Goal: Task Accomplishment & Management: Manage account settings

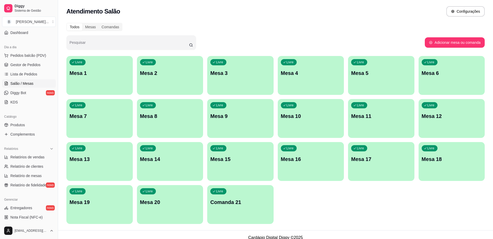
scroll to position [65, 0]
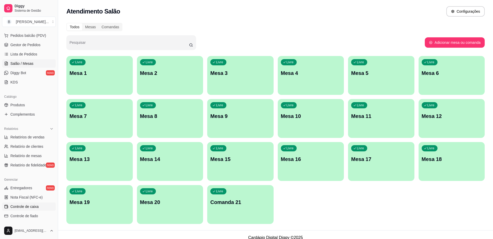
click at [39, 206] on link "Controle de caixa" at bounding box center [29, 207] width 54 height 8
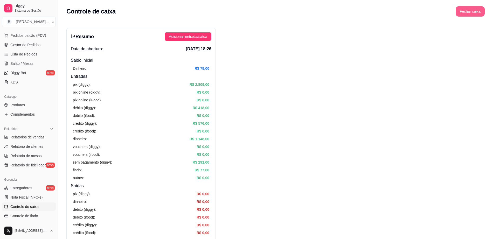
click at [472, 11] on button "Fechar caixa" at bounding box center [470, 11] width 29 height 10
click at [485, 43] on span "Sim" at bounding box center [485, 46] width 6 height 6
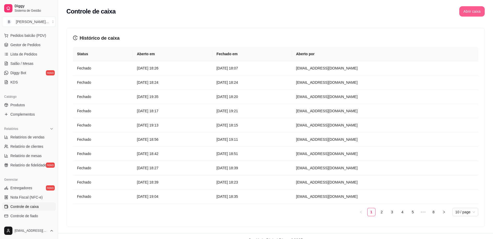
click at [473, 13] on button "Abrir caixa" at bounding box center [472, 11] width 25 height 10
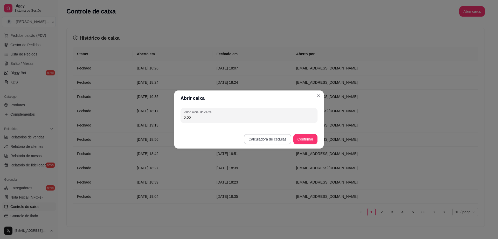
click at [283, 139] on button "Calculadora de cédulas" at bounding box center [267, 139] width 47 height 10
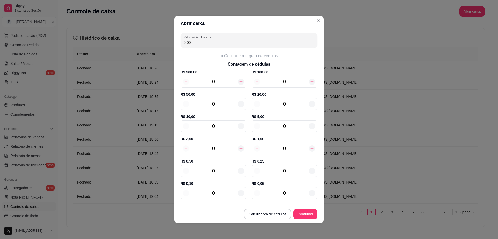
click at [239, 148] on icon at bounding box center [241, 149] width 4 height 4
type input "2,00"
type input "1"
click at [239, 148] on icon at bounding box center [241, 149] width 4 height 4
type input "4,00"
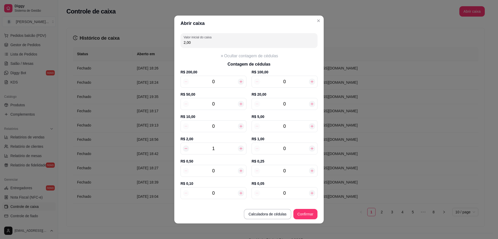
type input "2"
click at [239, 148] on icon at bounding box center [241, 149] width 4 height 4
type input "6,00"
type input "3"
click at [239, 148] on icon at bounding box center [241, 149] width 4 height 4
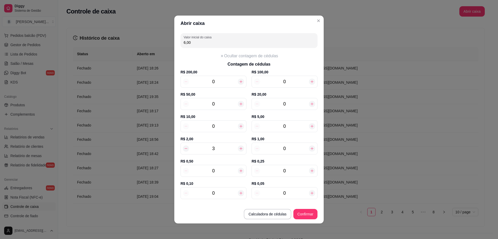
type input "8,00"
type input "4"
click at [239, 148] on icon at bounding box center [241, 149] width 4 height 4
type input "10,00"
type input "5"
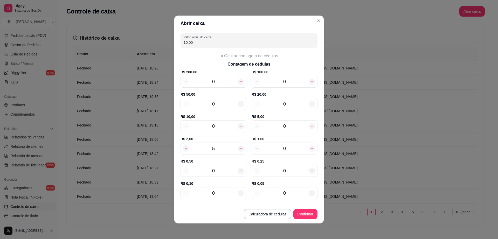
click at [239, 148] on icon at bounding box center [241, 149] width 4 height 4
type input "12,00"
type input "6"
click at [239, 148] on icon at bounding box center [241, 149] width 4 height 4
type input "14,00"
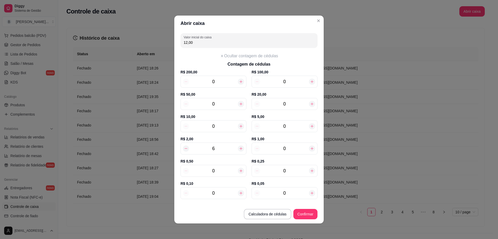
type input "7"
click at [239, 148] on icon at bounding box center [241, 149] width 4 height 4
type input "16,00"
type input "8"
click at [239, 148] on icon at bounding box center [241, 149] width 4 height 4
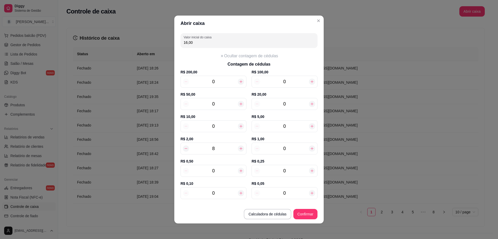
type input "18,00"
type input "9"
click at [239, 148] on icon at bounding box center [241, 149] width 4 height 4
type input "20,00"
type input "10"
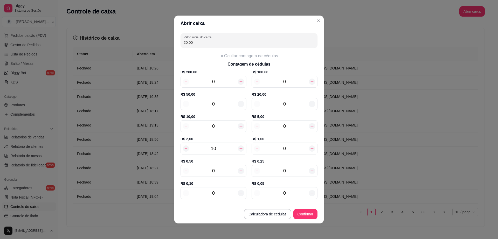
click at [239, 148] on icon at bounding box center [241, 149] width 4 height 4
type input "22,00"
type input "11"
click at [298, 213] on button "Confirmar" at bounding box center [306, 214] width 24 height 10
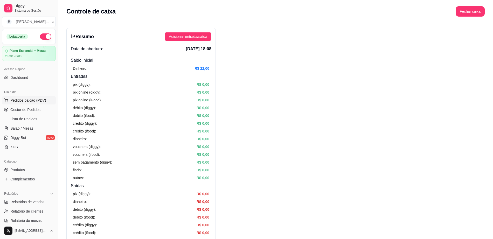
click at [35, 101] on span "Pedidos balcão (PDV)" at bounding box center [28, 100] width 36 height 5
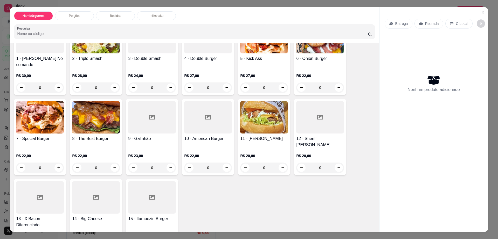
scroll to position [130, 0]
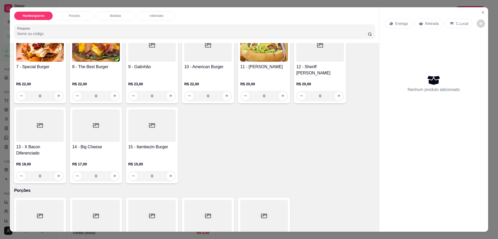
click at [154, 112] on div at bounding box center [152, 126] width 48 height 32
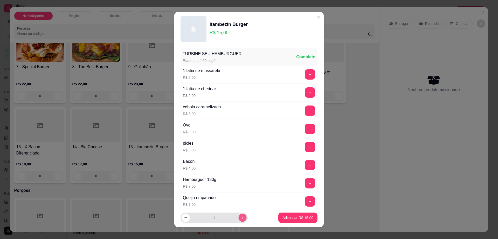
click at [239, 215] on button "increase-product-quantity" at bounding box center [243, 218] width 8 height 8
type input "2"
click at [297, 217] on p "Adicionar R$ 30,00" at bounding box center [298, 217] width 31 height 5
type input "2"
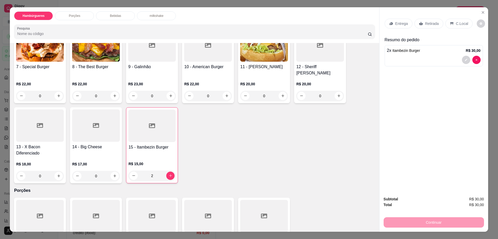
click at [426, 21] on p "Retirada" at bounding box center [432, 23] width 14 height 5
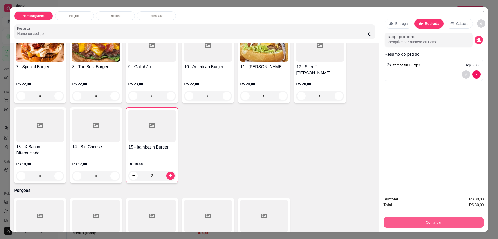
click at [422, 222] on button "Continuar" at bounding box center [434, 222] width 100 height 10
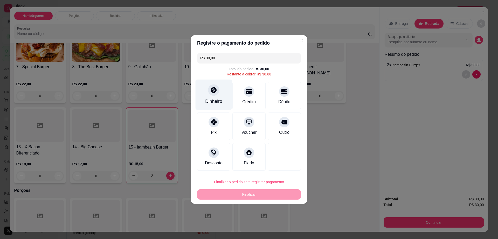
click at [212, 96] on div at bounding box center [213, 89] width 11 height 11
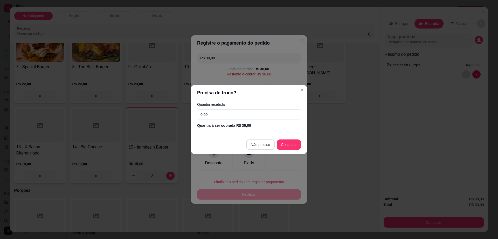
type input "R$ 0,00"
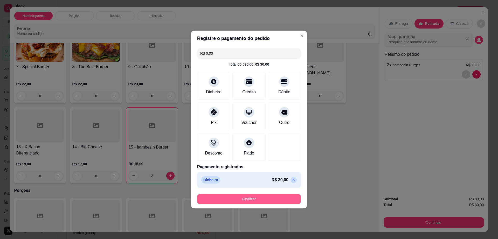
click at [268, 198] on button "Finalizar" at bounding box center [249, 199] width 104 height 10
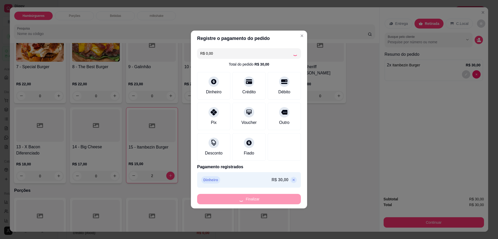
type input "0"
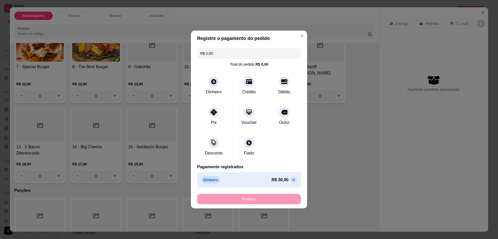
type input "-R$ 30,00"
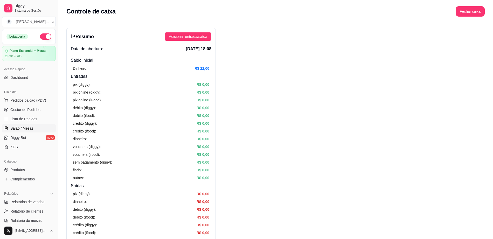
click at [41, 129] on link "Salão / Mesas" at bounding box center [29, 128] width 54 height 8
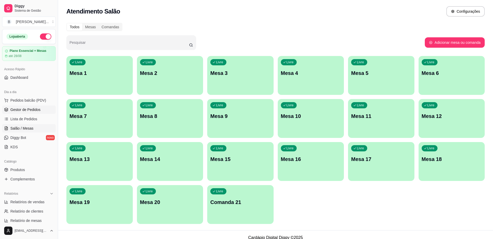
click at [43, 110] on link "Gestor de Pedidos" at bounding box center [29, 110] width 54 height 8
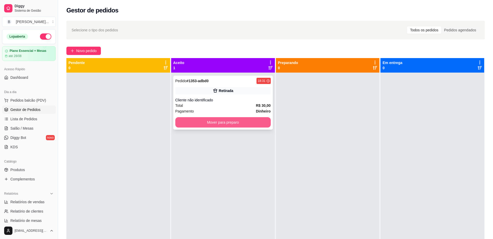
click at [254, 121] on button "Mover para preparo" at bounding box center [223, 122] width 96 height 10
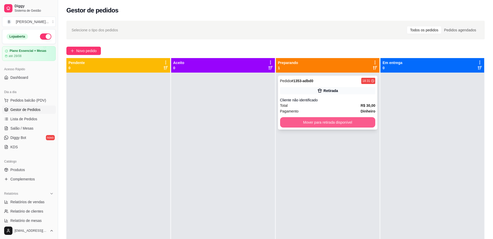
click at [309, 123] on button "Mover para retirada disponível" at bounding box center [328, 122] width 96 height 10
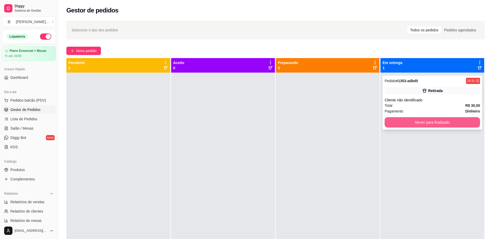
click at [401, 122] on button "Mover para finalizado" at bounding box center [433, 122] width 96 height 10
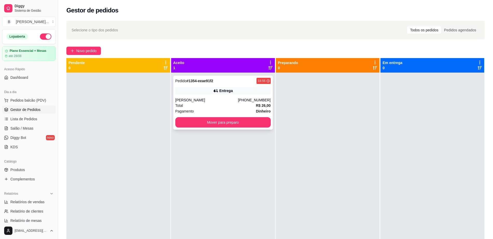
click at [229, 96] on div "Pedido # 1354-eeae91f2 18:55 Entrega [PERSON_NAME] [PHONE_NUMBER] Total R$ 26,0…" at bounding box center [223, 103] width 100 height 54
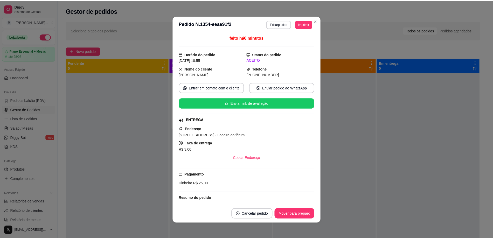
scroll to position [49, 0]
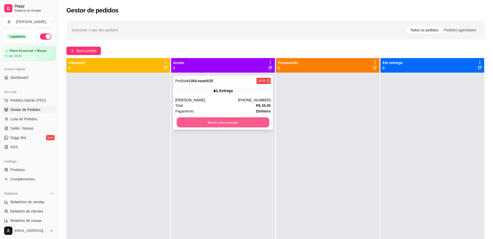
click at [227, 121] on button "Mover para preparo" at bounding box center [223, 123] width 93 height 10
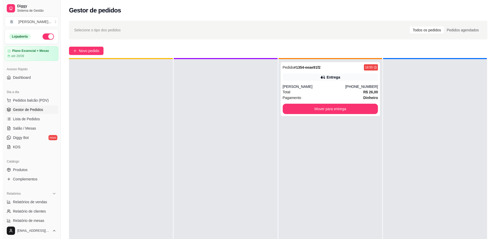
scroll to position [15, 0]
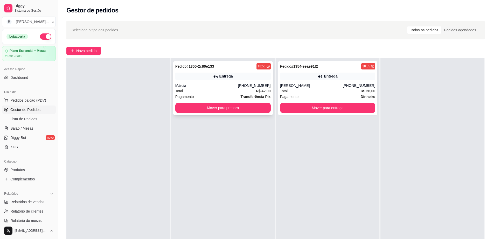
click at [245, 113] on div "Pedido # 1355-2c80e133 18:56 Entrega Márcia [PHONE_NUMBER] Total R$ 42,00 Pagam…" at bounding box center [223, 88] width 100 height 54
click at [229, 107] on button "Mover para preparo" at bounding box center [223, 108] width 96 height 10
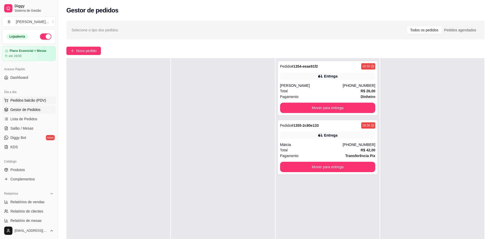
click at [41, 102] on span "Pedidos balcão (PDV)" at bounding box center [28, 100] width 36 height 5
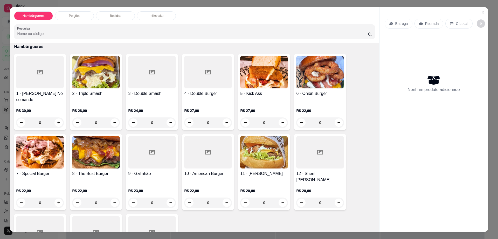
scroll to position [65, 0]
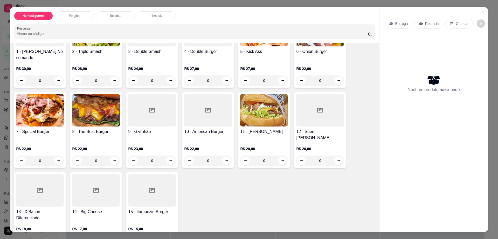
click at [159, 209] on h4 "15 - Itambezin Burger" at bounding box center [152, 212] width 48 height 6
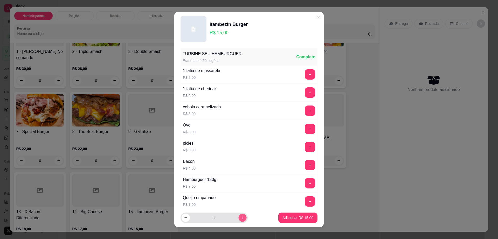
click at [241, 217] on icon "increase-product-quantity" at bounding box center [243, 218] width 4 height 4
type input "2"
click at [290, 217] on p "Adicionar R$ 30,00" at bounding box center [298, 217] width 31 height 5
type input "2"
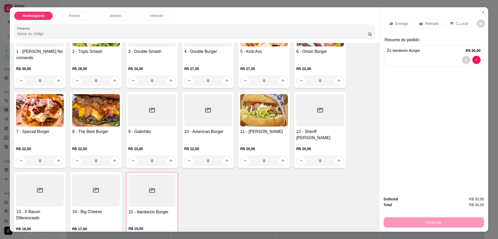
click at [432, 21] on p "Retirada" at bounding box center [432, 23] width 14 height 5
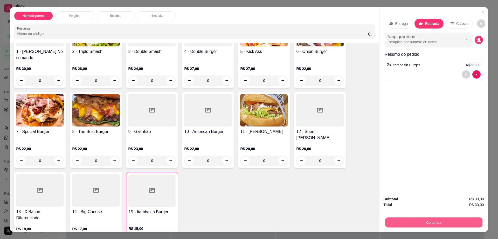
click at [416, 222] on button "Continuar" at bounding box center [433, 223] width 97 height 10
click at [417, 68] on p "2 x Itambezin Burger" at bounding box center [403, 65] width 33 height 6
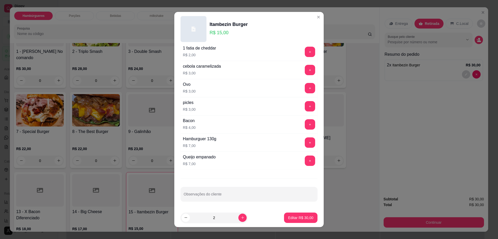
scroll to position [41, 0]
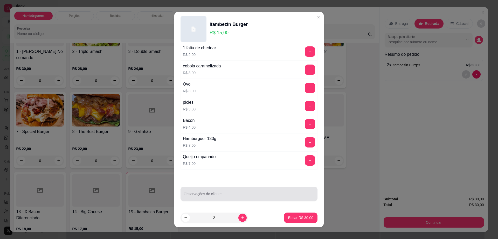
click at [239, 194] on input "Observações do cliente" at bounding box center [249, 196] width 131 height 5
click at [201, 197] on input "embalar semparado" at bounding box center [249, 196] width 131 height 5
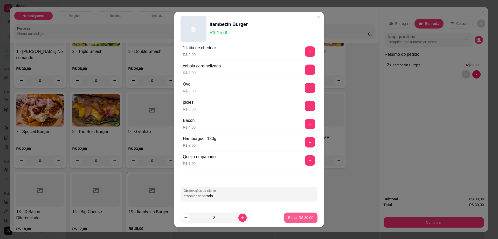
type input "embalar separado"
click at [300, 221] on button "Editar R$ 30,00" at bounding box center [300, 218] width 33 height 10
type input "0"
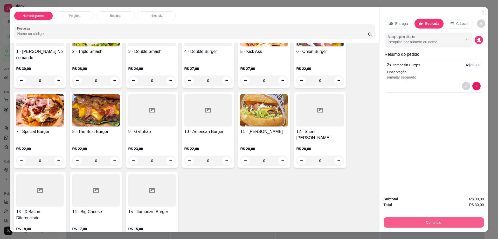
click at [393, 224] on button "Continuar" at bounding box center [434, 222] width 100 height 10
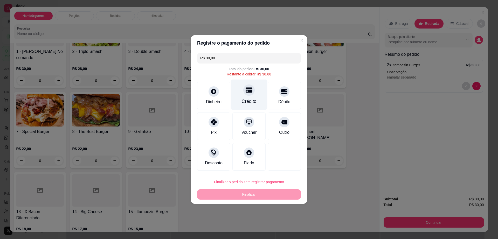
click at [248, 91] on icon at bounding box center [249, 90] width 7 height 5
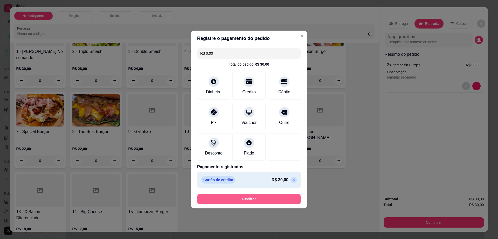
click at [273, 201] on button "Finalizar" at bounding box center [249, 199] width 104 height 10
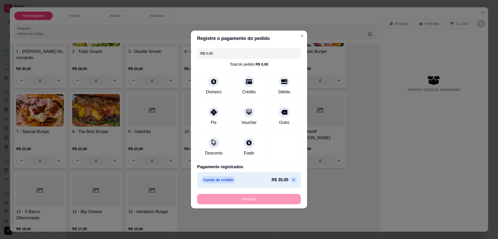
type input "-R$ 30,00"
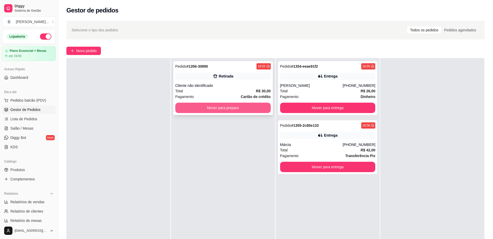
click at [222, 105] on button "Mover para preparo" at bounding box center [223, 108] width 96 height 10
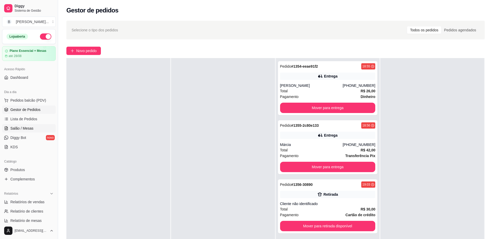
click at [38, 125] on link "Salão / Mesas" at bounding box center [29, 128] width 54 height 8
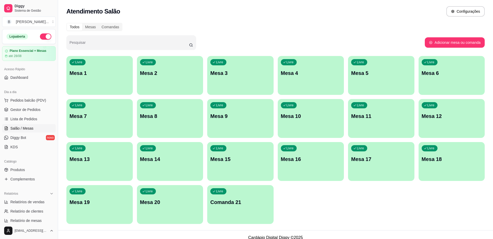
click at [365, 73] on p "Mesa 5" at bounding box center [381, 73] width 60 height 7
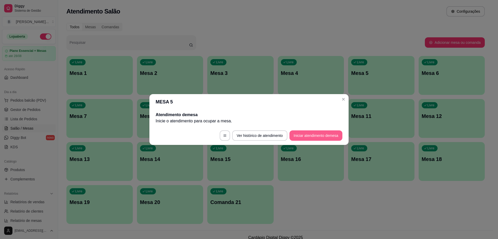
click at [319, 131] on button "Iniciar atendimento de mesa" at bounding box center [316, 136] width 53 height 10
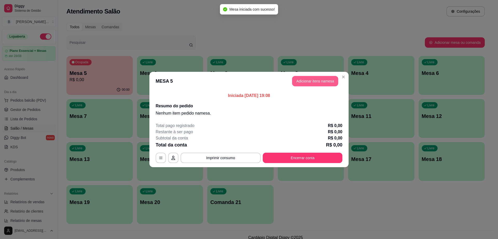
click at [320, 80] on button "Adicionar itens na mesa" at bounding box center [315, 81] width 46 height 10
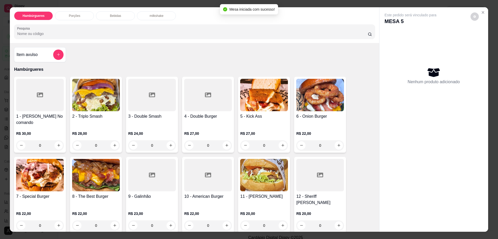
click at [83, 17] on div "Porções" at bounding box center [74, 15] width 39 height 9
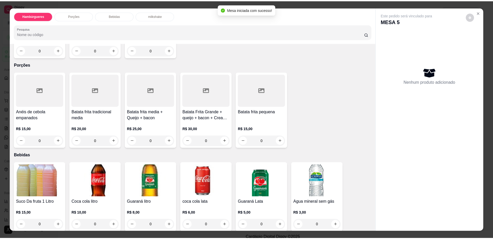
scroll to position [9, 0]
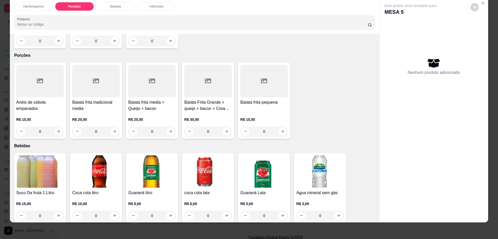
click at [195, 99] on h4 "Batata Frita Grande + queijo + bacon + Cream cheese" at bounding box center [208, 105] width 48 height 12
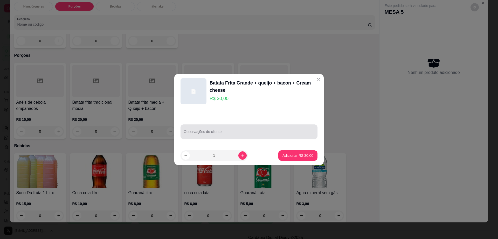
click at [261, 128] on div at bounding box center [249, 132] width 131 height 10
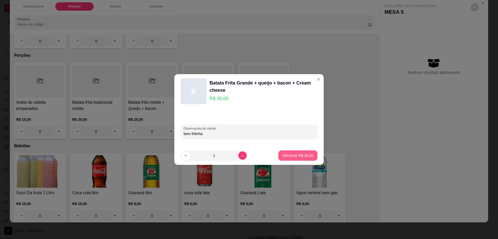
type input "bem fritinha"
click at [309, 156] on button "Adicionar R$ 30,00" at bounding box center [297, 156] width 39 height 10
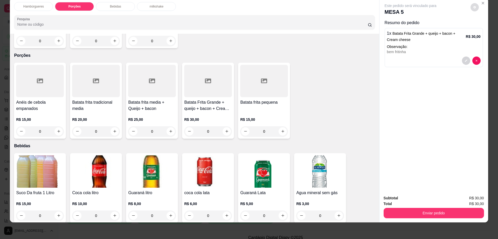
click at [471, 10] on button "decrease-product-quantity" at bounding box center [475, 7] width 8 height 8
click at [482, 28] on span "Automatic updates" at bounding box center [482, 28] width 4 height 4
click at [482, 28] on input "Automatic updates" at bounding box center [480, 29] width 3 height 3
checkbox input "true"
click at [412, 210] on button "Enviar pedido" at bounding box center [434, 213] width 100 height 10
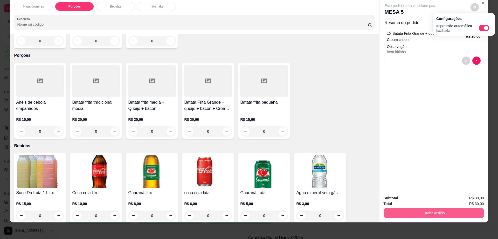
click at [412, 210] on button "Enviar pedido" at bounding box center [434, 213] width 100 height 10
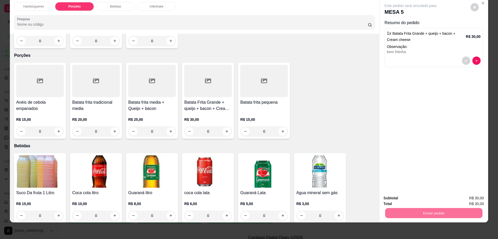
click at [403, 199] on button "Não registrar e enviar pedido" at bounding box center [416, 201] width 52 height 10
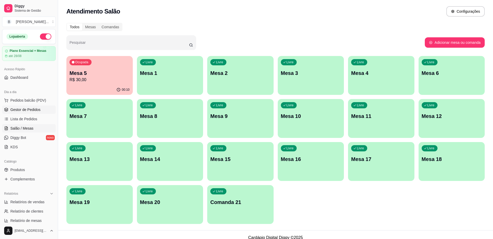
click at [37, 112] on link "Gestor de Pedidos" at bounding box center [29, 110] width 54 height 8
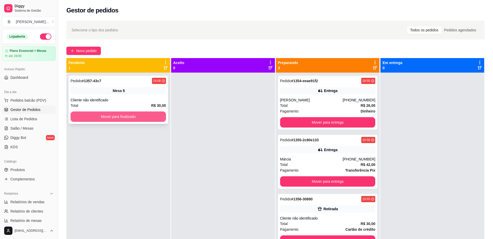
click at [135, 114] on button "Mover para finalizado" at bounding box center [119, 117] width 96 height 10
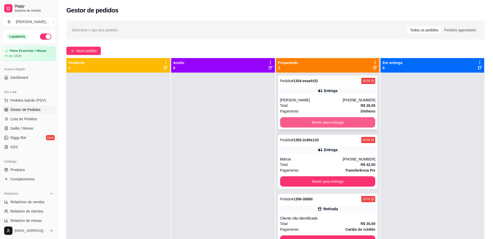
click at [323, 124] on button "Mover para entrega" at bounding box center [328, 122] width 96 height 10
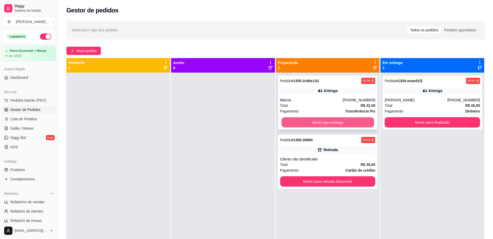
click at [323, 122] on button "Mover para entrega" at bounding box center [328, 123] width 93 height 10
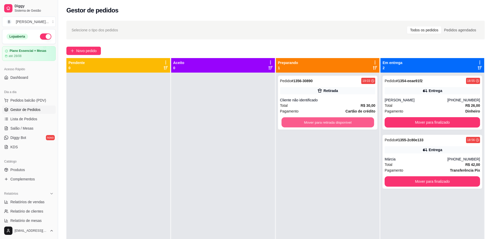
click at [323, 122] on button "Mover para retirada disponível" at bounding box center [328, 123] width 93 height 10
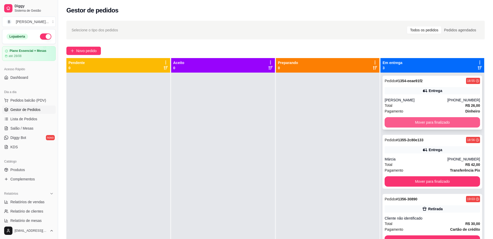
click at [406, 118] on button "Mover para finalizado" at bounding box center [433, 122] width 96 height 10
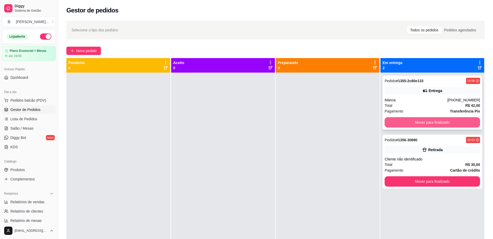
click at [407, 122] on button "Mover para finalizado" at bounding box center [433, 122] width 96 height 10
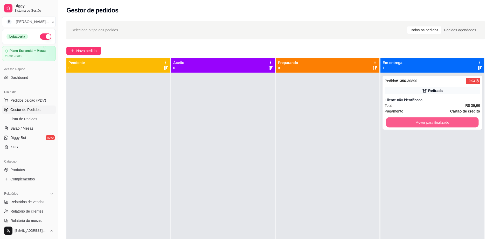
click at [407, 122] on button "Mover para finalizado" at bounding box center [432, 123] width 93 height 10
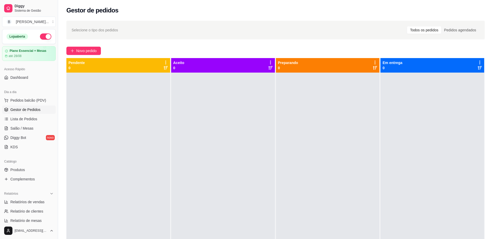
click at [400, 180] on div at bounding box center [433, 192] width 104 height 239
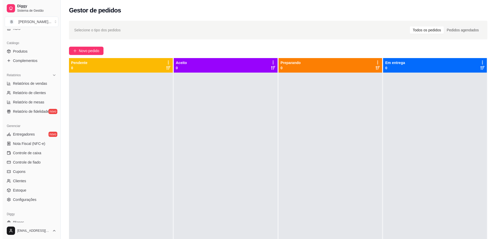
scroll to position [130, 0]
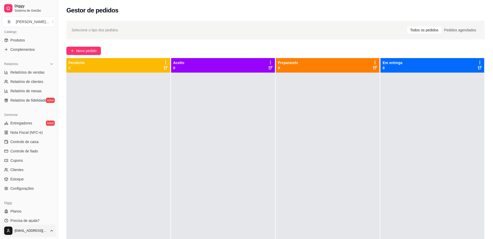
click at [10, 232] on html "Diggy Sistema de Gestão B borges burger ... Loja aberta Plano Essencial + Mesas…" at bounding box center [246, 119] width 493 height 239
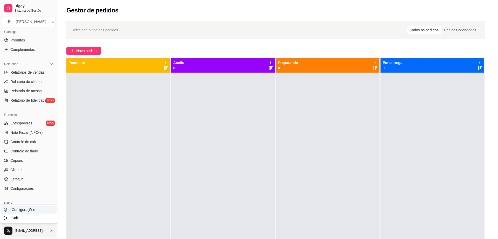
click at [26, 210] on span "Configurações" at bounding box center [23, 209] width 23 height 5
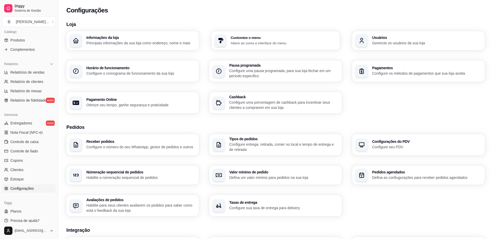
click at [256, 44] on p "Altere as cores e interface do menu" at bounding box center [284, 42] width 106 height 5
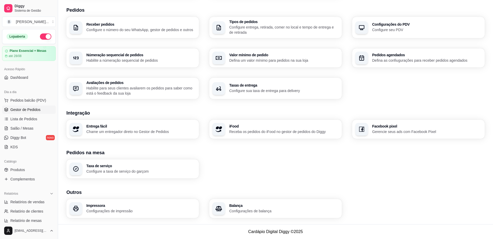
click at [36, 110] on span "Gestor de Pedidos" at bounding box center [25, 109] width 30 height 5
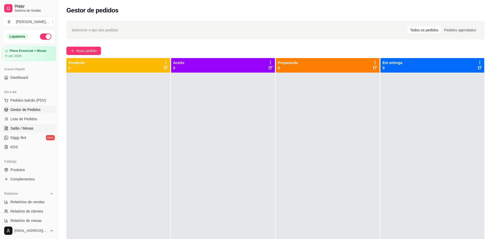
click at [30, 130] on span "Salão / Mesas" at bounding box center [21, 128] width 23 height 5
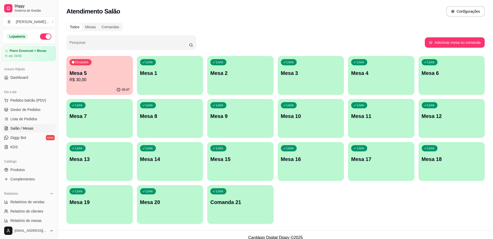
click at [98, 73] on p "Mesa 5" at bounding box center [100, 73] width 60 height 7
click at [378, 78] on div "Livre Mesa 4" at bounding box center [381, 72] width 66 height 33
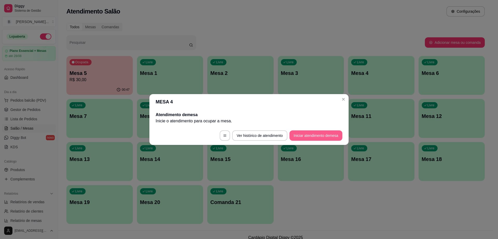
click at [315, 133] on button "Iniciar atendimento de mesa" at bounding box center [316, 136] width 53 height 10
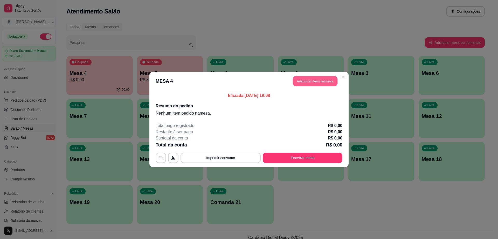
click at [306, 81] on button "Adicionar itens na mesa" at bounding box center [315, 81] width 45 height 10
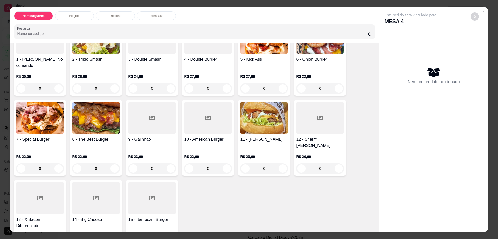
scroll to position [65, 0]
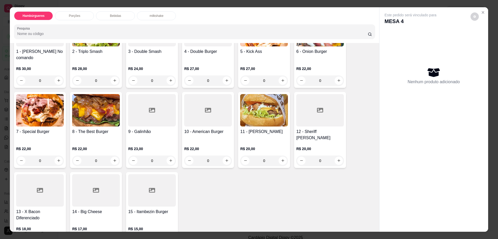
click at [317, 111] on div at bounding box center [320, 110] width 48 height 32
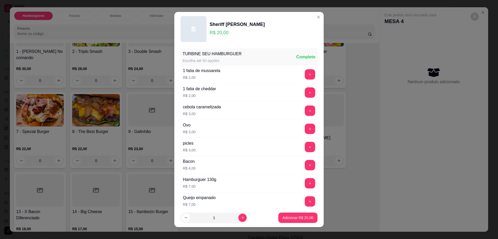
scroll to position [41, 0]
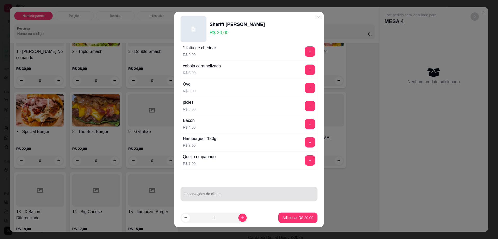
click at [201, 196] on input "Observações do cliente" at bounding box center [249, 196] width 131 height 5
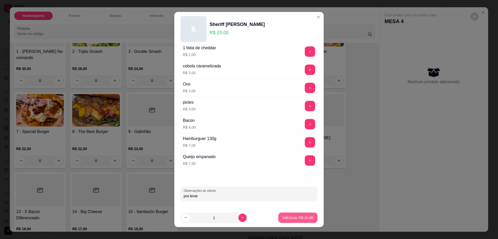
type input "pra levar"
click at [287, 215] on button "Adicionar R$ 20,00" at bounding box center [297, 218] width 39 height 10
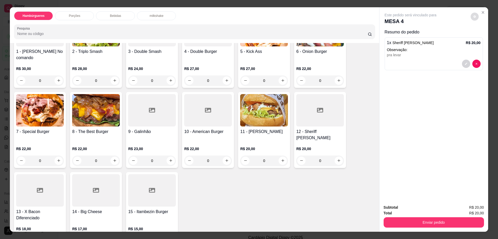
click at [474, 16] on icon "decrease-product-quantity" at bounding box center [474, 16] width 3 height 3
click at [402, 220] on button "Enviar pedido" at bounding box center [434, 222] width 100 height 10
click at [403, 220] on button "Enviar pedido" at bounding box center [434, 222] width 100 height 10
click at [397, 206] on button "Não registrar e enviar pedido" at bounding box center [416, 210] width 54 height 10
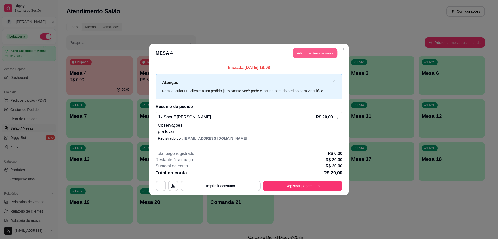
click at [316, 55] on button "Adicionar itens na mesa" at bounding box center [315, 53] width 45 height 10
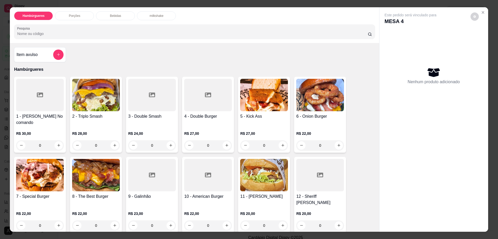
click at [114, 18] on p "Bebidas" at bounding box center [115, 16] width 11 height 4
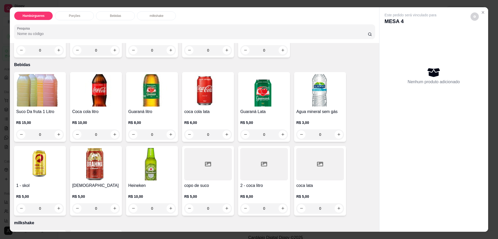
scroll to position [9, 0]
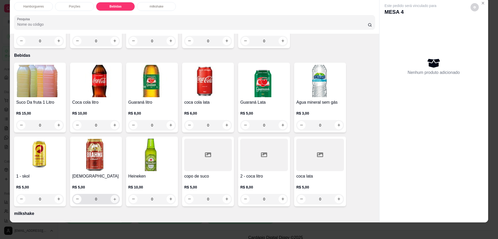
click at [113, 197] on icon "increase-product-quantity" at bounding box center [115, 199] width 4 height 4
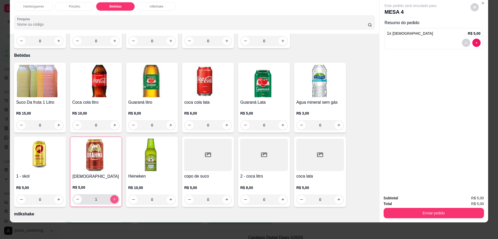
click at [113, 198] on icon "increase-product-quantity" at bounding box center [115, 200] width 4 height 4
type input "2"
click at [473, 8] on icon "decrease-product-quantity" at bounding box center [474, 7] width 3 height 3
click at [483, 26] on span "Automatic updates" at bounding box center [484, 28] width 10 height 6
click at [482, 28] on input "Automatic updates" at bounding box center [480, 29] width 3 height 3
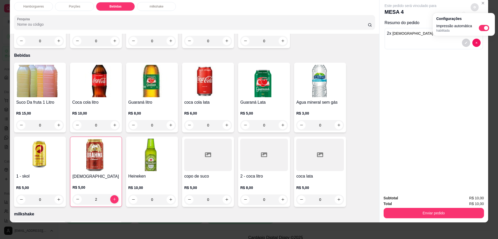
checkbox input "false"
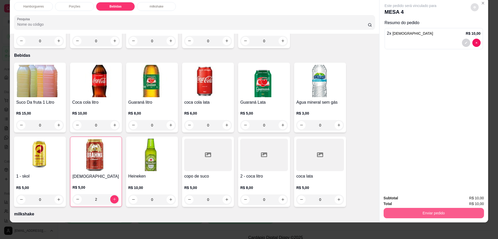
click at [432, 213] on button "Enviar pedido" at bounding box center [434, 213] width 100 height 10
click at [429, 200] on button "Não registrar e enviar pedido" at bounding box center [416, 201] width 54 height 10
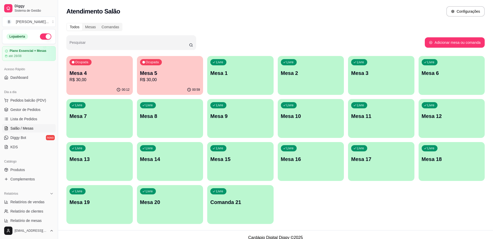
click at [114, 69] on div "Ocupada Mesa 4 R$ 30,00" at bounding box center [99, 70] width 66 height 29
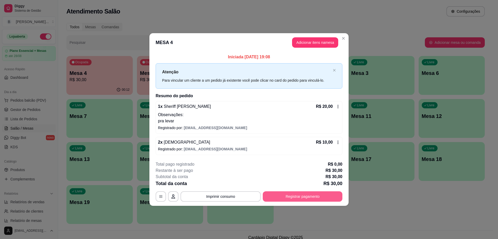
click at [324, 200] on button "Registrar pagamento" at bounding box center [303, 197] width 80 height 10
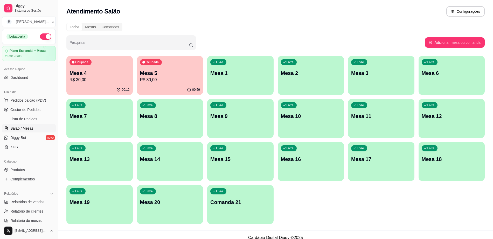
click at [178, 81] on p "R$ 30,00" at bounding box center [170, 80] width 60 height 6
click at [112, 80] on p "R$ 30,00" at bounding box center [100, 80] width 60 height 6
click at [41, 111] on link "Gestor de Pedidos" at bounding box center [29, 110] width 54 height 8
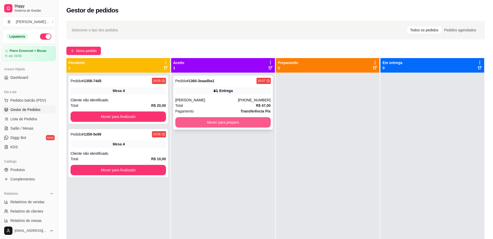
click at [260, 124] on button "Mover para preparo" at bounding box center [223, 122] width 96 height 10
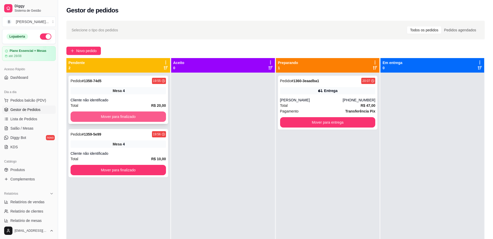
click at [145, 117] on button "Mover para finalizado" at bounding box center [119, 117] width 96 height 10
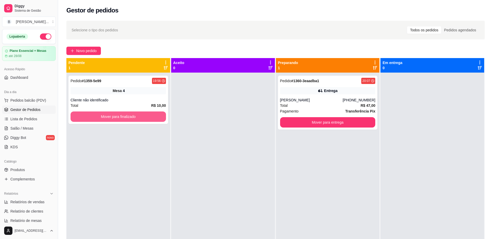
click at [145, 117] on button "Mover para finalizado" at bounding box center [119, 117] width 96 height 10
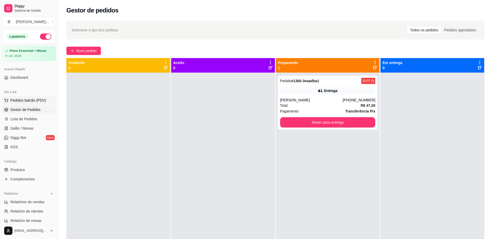
click at [34, 99] on span "Pedidos balcão (PDV)" at bounding box center [28, 100] width 36 height 5
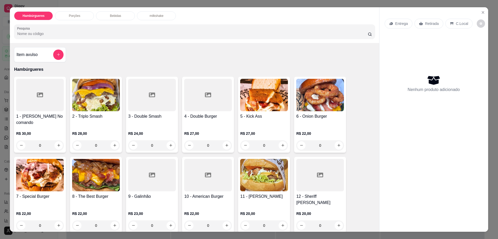
click at [389, 22] on icon at bounding box center [391, 24] width 4 height 4
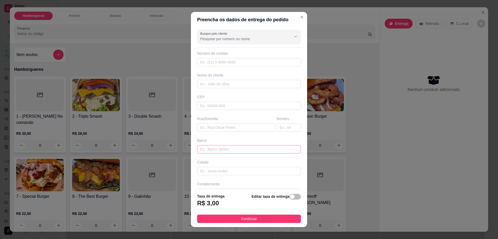
scroll to position [13, 0]
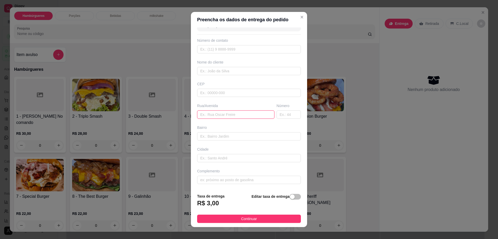
click at [248, 118] on input "text" at bounding box center [235, 115] width 77 height 8
click at [242, 117] on input "text" at bounding box center [235, 115] width 77 height 8
type input "[GEOGRAPHIC_DATA][PERSON_NAME]"
click at [283, 115] on input "text" at bounding box center [289, 115] width 24 height 8
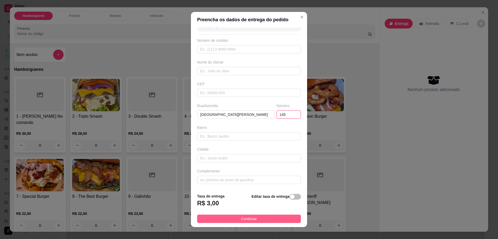
type input "145"
click at [246, 220] on span "Continuar" at bounding box center [249, 219] width 16 height 6
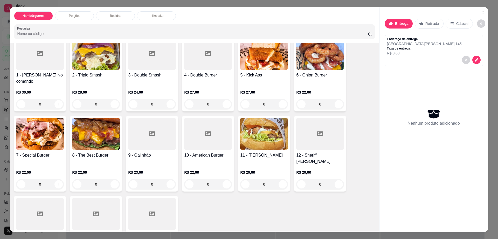
scroll to position [65, 0]
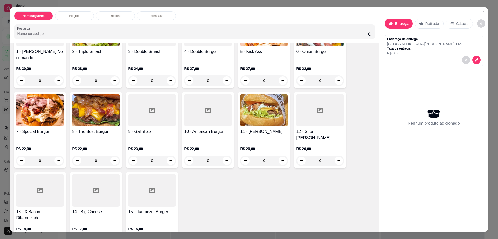
click at [72, 15] on p "Porções" at bounding box center [74, 16] width 11 height 4
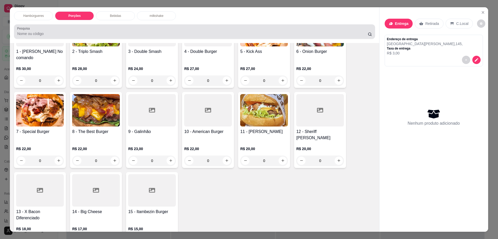
scroll to position [9, 0]
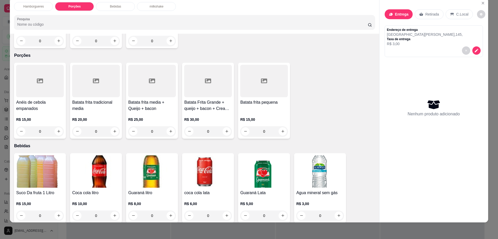
click at [248, 80] on div "Batata frita pequena R$ 15,00 0" at bounding box center [264, 101] width 52 height 76
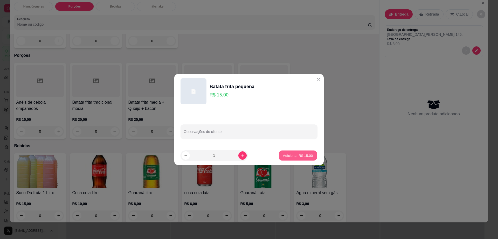
click at [290, 152] on button "Adicionar R$ 15,00" at bounding box center [298, 156] width 38 height 10
type input "1"
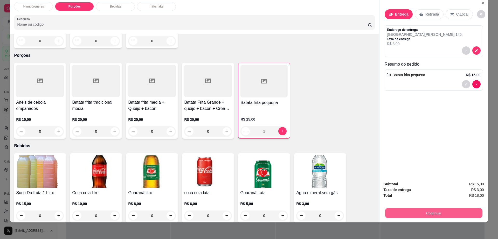
click at [398, 213] on button "Continuar" at bounding box center [433, 213] width 97 height 10
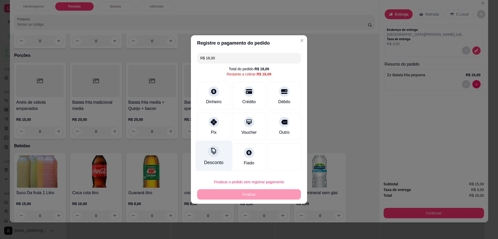
click at [217, 156] on div "Desconto" at bounding box center [214, 156] width 37 height 30
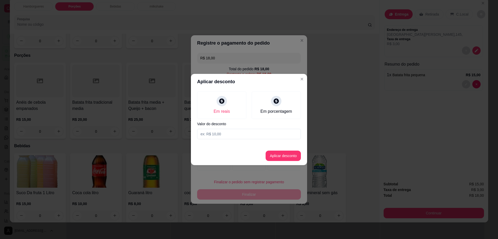
click at [229, 133] on input at bounding box center [249, 134] width 104 height 10
type input "3,00"
click at [285, 156] on button "Aplicar desconto" at bounding box center [283, 156] width 35 height 10
type input "R$ 15,00"
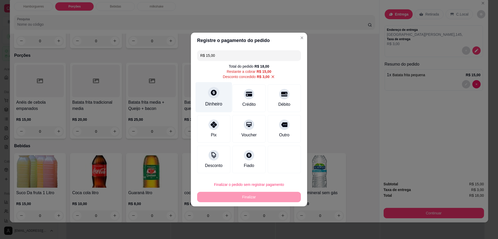
click at [213, 96] on div at bounding box center [213, 92] width 11 height 11
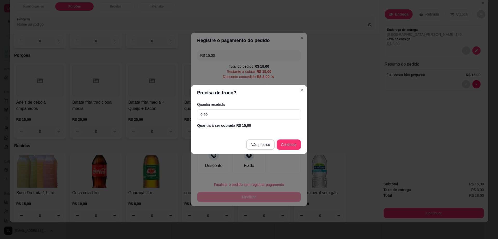
click at [232, 115] on input "0,00" at bounding box center [249, 115] width 104 height 10
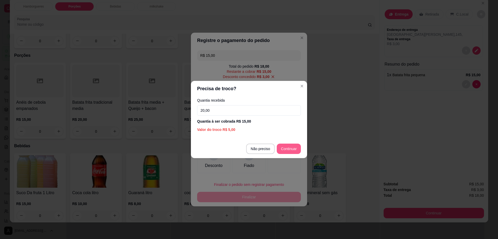
type input "20,00"
type input "R$ 0,00"
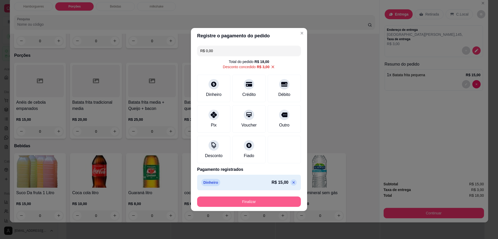
click at [275, 203] on button "Finalizar" at bounding box center [249, 202] width 104 height 10
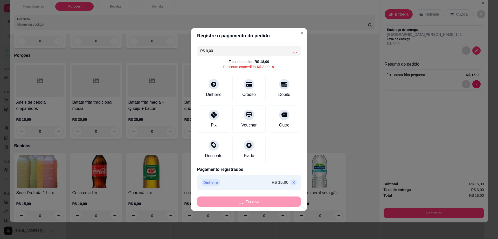
type input "0"
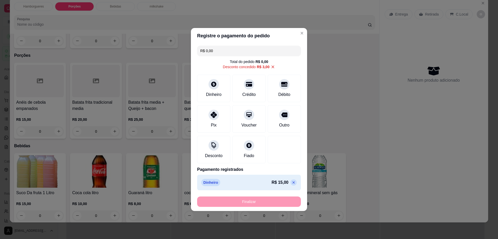
type input "-R$ 18,00"
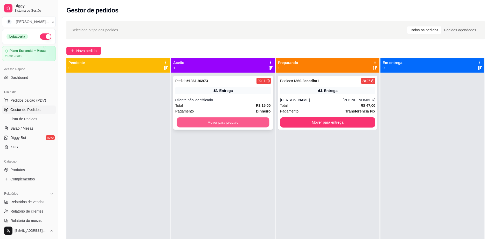
click at [242, 120] on button "Mover para preparo" at bounding box center [223, 123] width 93 height 10
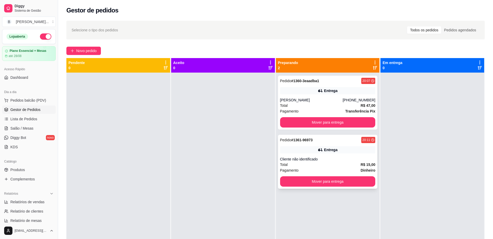
click at [366, 142] on div "20:11" at bounding box center [369, 140] width 14 height 6
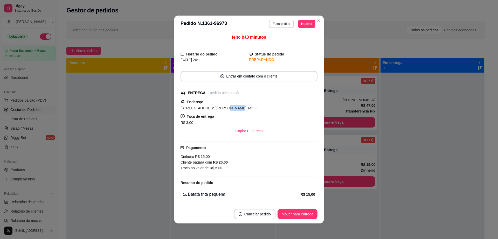
drag, startPoint x: 212, startPoint y: 108, endPoint x: 220, endPoint y: 108, distance: 8.0
click at [220, 108] on div "[STREET_ADDRESS][PERSON_NAME] 145, -" at bounding box center [249, 108] width 137 height 6
drag, startPoint x: 209, startPoint y: 106, endPoint x: 247, endPoint y: 115, distance: 39.1
click at [247, 115] on div "Endereço [STREET_ADDRESS][PERSON_NAME] 145, - Taxa de entrega R$ 3,00 Copiar En…" at bounding box center [249, 117] width 137 height 37
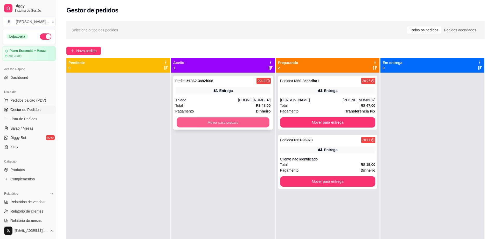
click at [242, 122] on button "Mover para preparo" at bounding box center [223, 123] width 93 height 10
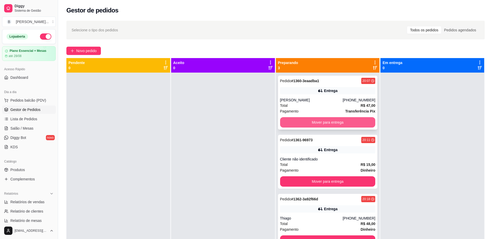
click at [313, 121] on button "Mover para entrega" at bounding box center [328, 122] width 96 height 10
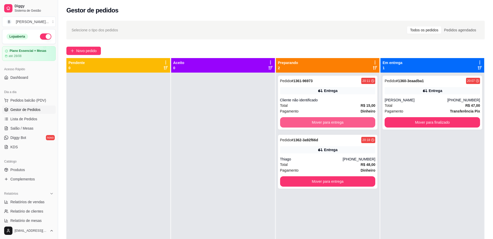
click at [313, 121] on button "Mover para entrega" at bounding box center [328, 122] width 96 height 10
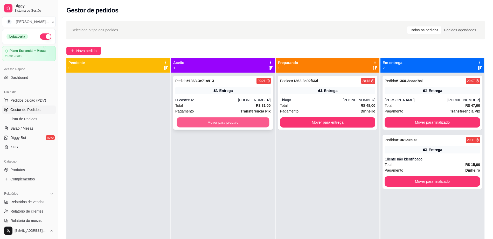
click at [242, 122] on button "Mover para preparo" at bounding box center [223, 123] width 93 height 10
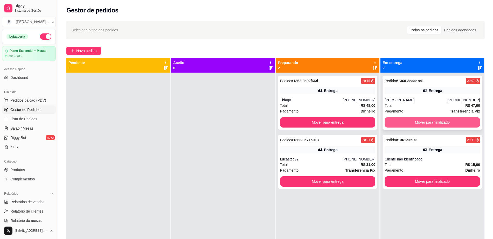
click at [445, 119] on button "Mover para finalizado" at bounding box center [433, 122] width 96 height 10
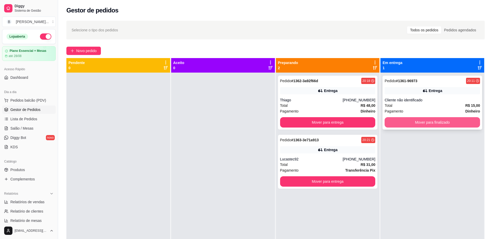
click at [444, 120] on button "Mover para finalizado" at bounding box center [433, 122] width 96 height 10
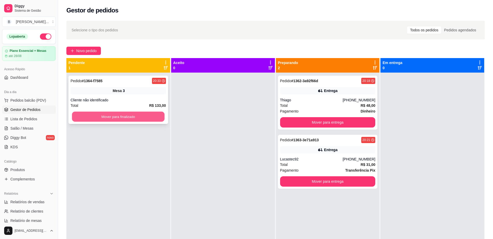
click at [132, 115] on button "Mover para finalizado" at bounding box center [118, 117] width 93 height 10
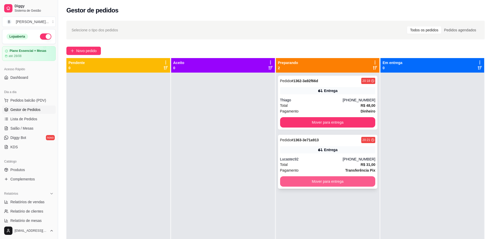
click at [308, 184] on button "Mover para entrega" at bounding box center [328, 181] width 96 height 10
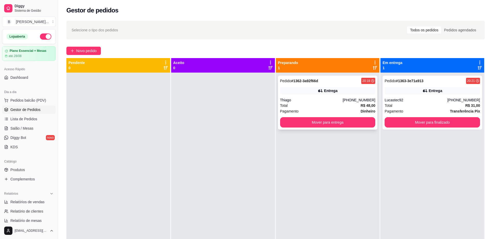
click at [337, 98] on div "Thiago" at bounding box center [311, 100] width 63 height 5
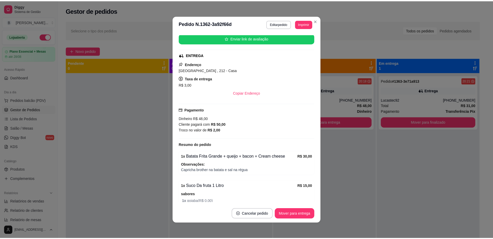
scroll to position [89, 0]
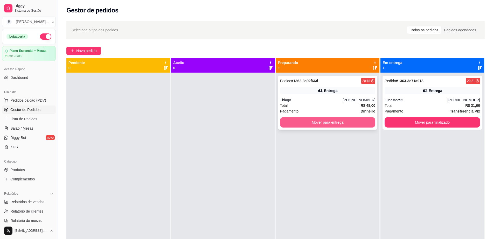
click at [309, 121] on button "Mover para entrega" at bounding box center [328, 122] width 96 height 10
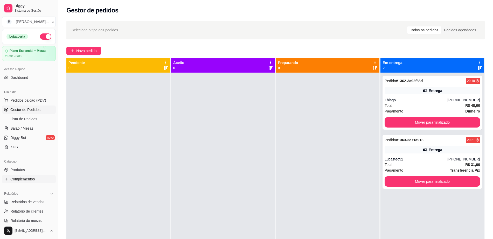
click at [39, 179] on link "Complementos" at bounding box center [29, 179] width 54 height 8
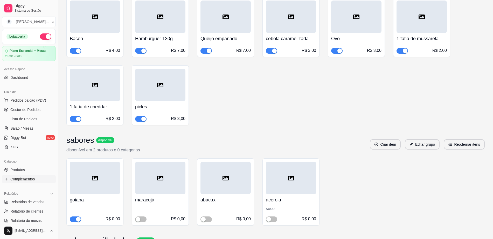
scroll to position [195, 0]
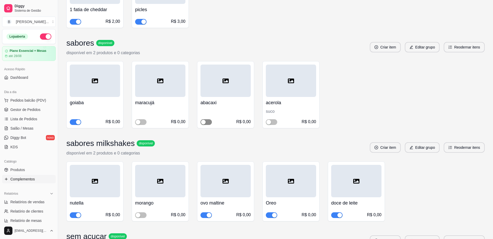
click at [208, 124] on span "button" at bounding box center [206, 122] width 11 height 6
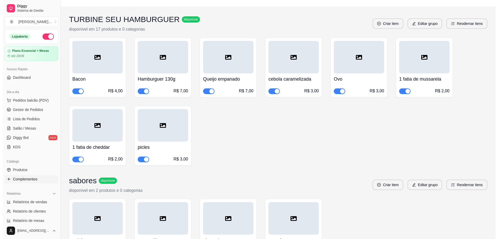
scroll to position [0, 0]
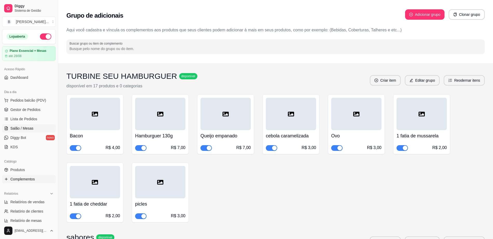
click at [34, 127] on link "Salão / Mesas" at bounding box center [29, 128] width 54 height 8
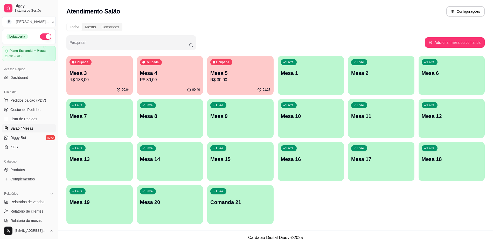
click at [187, 75] on p "Mesa 4" at bounding box center [170, 73] width 60 height 7
click at [234, 72] on p "Mesa 5" at bounding box center [240, 73] width 60 height 7
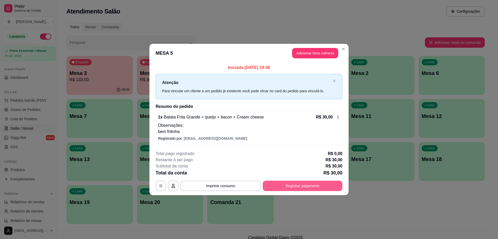
click at [302, 181] on button "Registrar pagamento" at bounding box center [303, 186] width 80 height 10
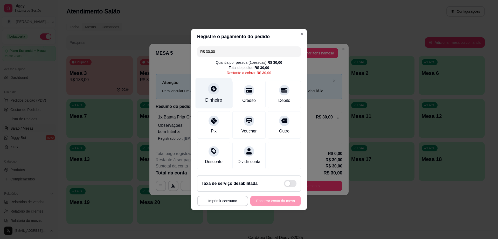
click at [217, 91] on div "Dinheiro" at bounding box center [214, 93] width 37 height 30
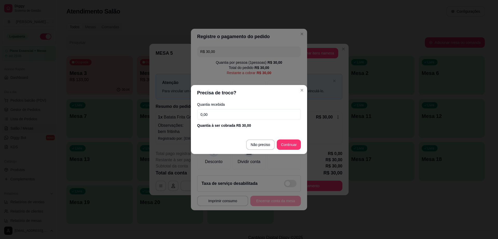
click at [242, 120] on input "0,00" at bounding box center [249, 115] width 104 height 10
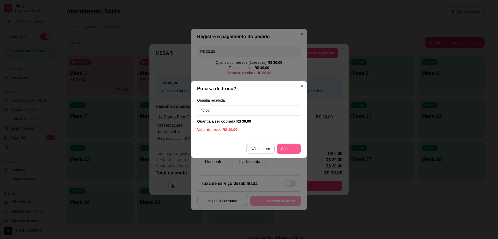
type input "40,00"
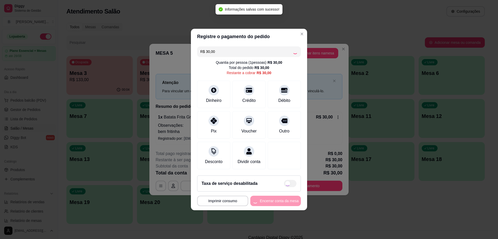
type input "R$ 0,00"
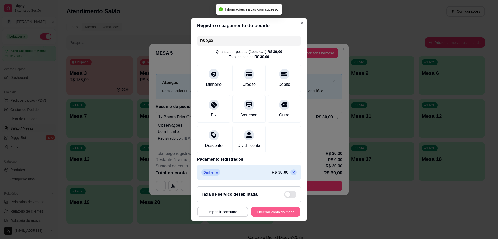
click at [281, 215] on button "Encerrar conta da mesa" at bounding box center [275, 212] width 49 height 10
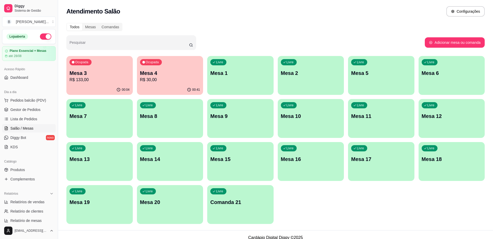
click at [36, 105] on ul "Pedidos balcão (PDV) Gestor de Pedidos Lista de Pedidos Salão / Mesas Diggy Bot…" at bounding box center [29, 123] width 54 height 55
click at [37, 110] on span "Gestor de Pedidos" at bounding box center [25, 109] width 30 height 5
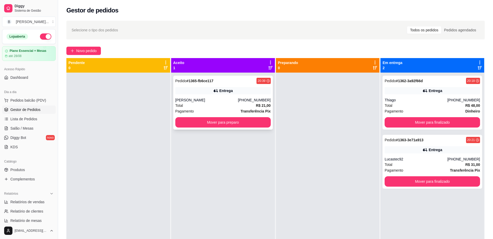
click at [227, 98] on div "[PERSON_NAME]" at bounding box center [206, 100] width 63 height 5
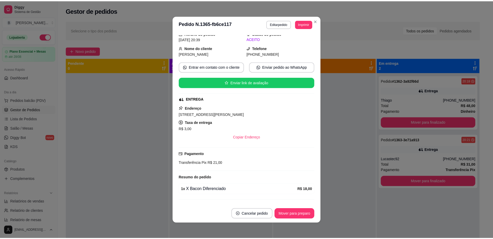
scroll to position [33, 0]
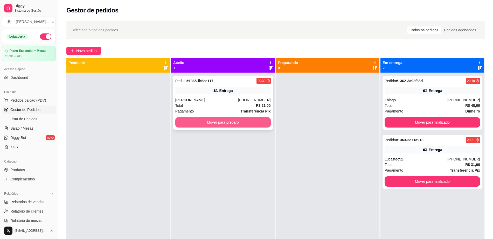
click at [212, 123] on button "Mover para preparo" at bounding box center [223, 122] width 96 height 10
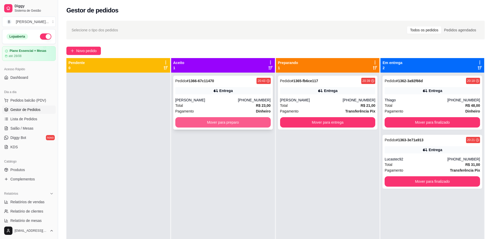
click at [243, 124] on button "Mover para preparo" at bounding box center [223, 122] width 96 height 10
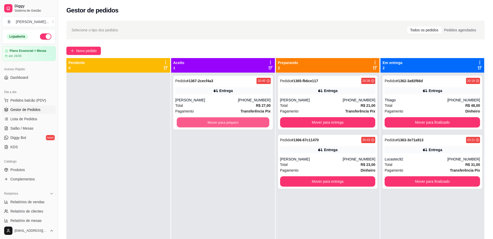
click at [243, 124] on button "Mover para preparo" at bounding box center [223, 123] width 93 height 10
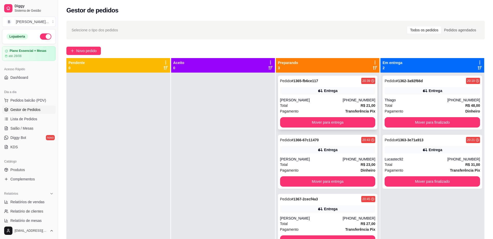
click at [369, 79] on div "20:39" at bounding box center [369, 81] width 14 height 6
click at [344, 149] on div "Entrega" at bounding box center [328, 149] width 96 height 7
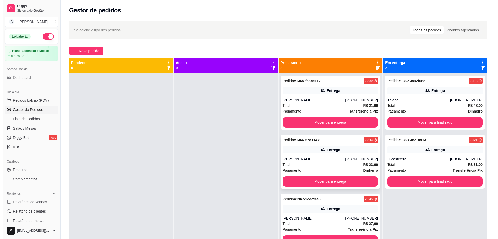
scroll to position [15, 0]
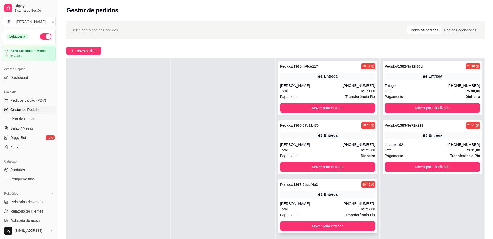
click at [314, 206] on div "[PERSON_NAME]" at bounding box center [311, 203] width 63 height 5
click at [439, 107] on button "Mover para finalizado" at bounding box center [432, 108] width 93 height 10
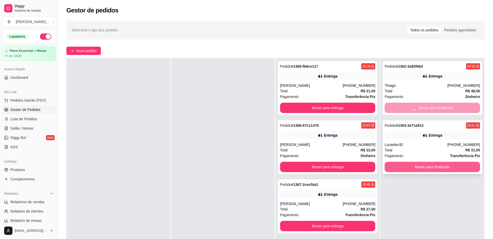
click at [439, 166] on button "Mover para finalizado" at bounding box center [433, 167] width 96 height 10
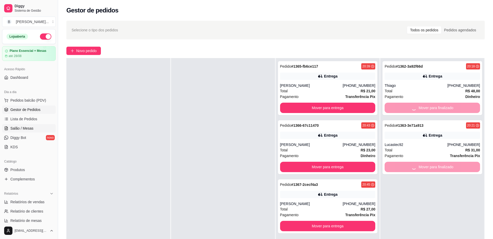
click at [43, 130] on link "Salão / Mesas" at bounding box center [29, 128] width 54 height 8
click at [38, 129] on link "Salão / Mesas" at bounding box center [29, 128] width 54 height 8
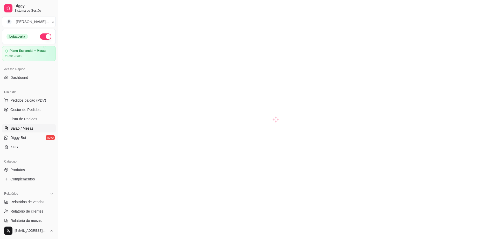
click at [38, 129] on link "Salão / Mesas" at bounding box center [29, 128] width 54 height 8
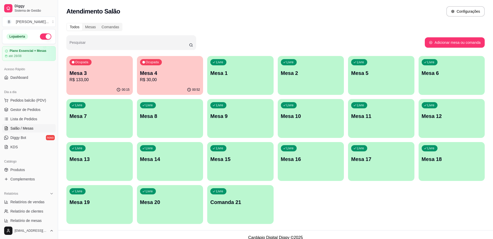
click at [371, 166] on div "Livre Mesa 17" at bounding box center [381, 158] width 66 height 33
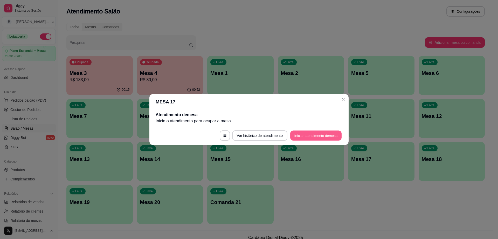
click at [317, 134] on button "Iniciar atendimento de mesa" at bounding box center [315, 136] width 51 height 10
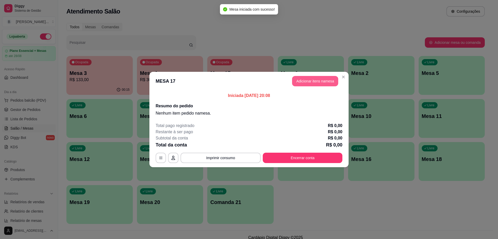
click at [311, 81] on button "Adicionar itens na mesa" at bounding box center [315, 81] width 46 height 10
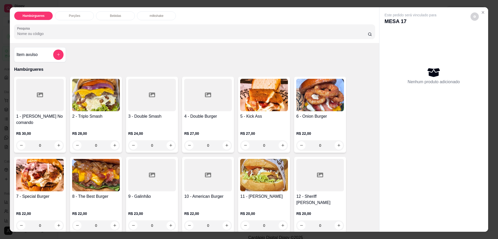
click at [115, 15] on p "Bebidas" at bounding box center [115, 16] width 11 height 4
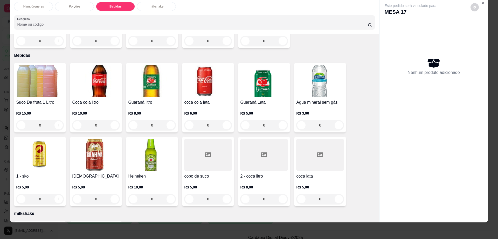
click at [111, 152] on img at bounding box center [96, 155] width 48 height 32
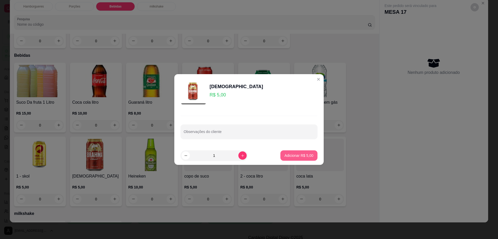
click at [298, 152] on button "Adicionar R$ 5,00" at bounding box center [299, 156] width 37 height 10
type input "1"
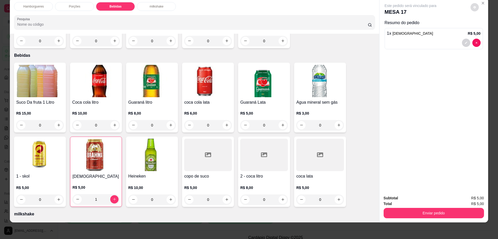
click at [471, 5] on button "decrease-product-quantity" at bounding box center [475, 7] width 8 height 8
click at [440, 214] on button "Enviar pedido" at bounding box center [434, 213] width 100 height 10
click at [430, 212] on button "Enviar pedido" at bounding box center [434, 213] width 100 height 10
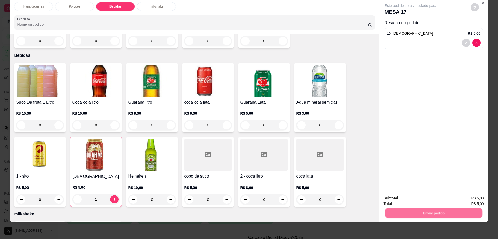
click at [425, 200] on button "Não registrar e enviar pedido" at bounding box center [416, 201] width 54 height 10
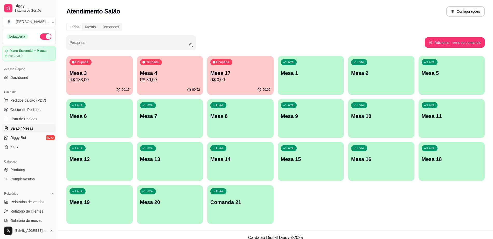
click at [162, 74] on p "Mesa 4" at bounding box center [170, 73] width 60 height 7
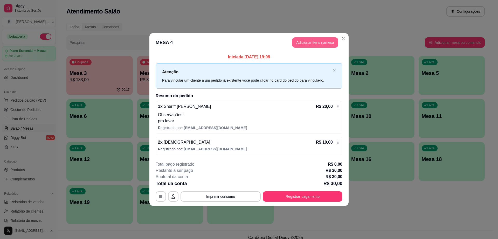
click at [319, 44] on button "Adicionar itens na mesa" at bounding box center [315, 42] width 46 height 10
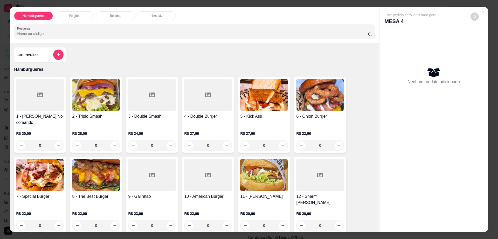
click at [106, 14] on div "Bebidas" at bounding box center [115, 15] width 39 height 9
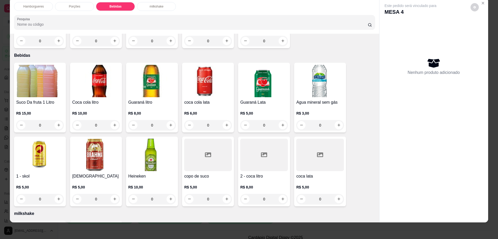
click at [95, 142] on img at bounding box center [96, 155] width 48 height 32
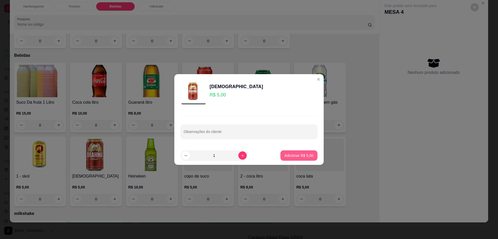
click at [285, 157] on p "Adicionar R$ 5,00" at bounding box center [299, 155] width 29 height 5
type input "1"
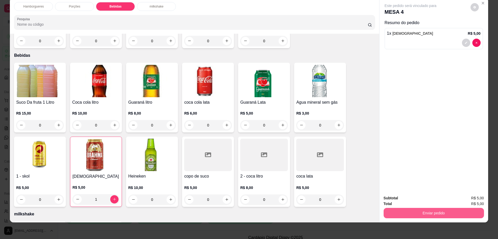
click at [404, 209] on button "Enviar pedido" at bounding box center [434, 213] width 100 height 10
click at [404, 209] on button "Enviar pedido" at bounding box center [433, 213] width 97 height 10
click at [404, 209] on button "Enviar pedido" at bounding box center [434, 213] width 100 height 10
click at [410, 201] on button "Não registrar e enviar pedido" at bounding box center [416, 201] width 54 height 10
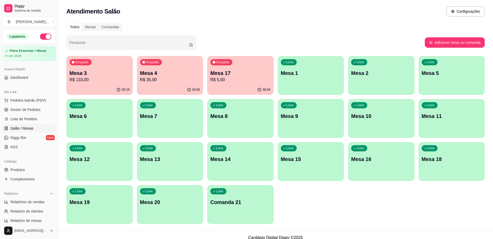
click at [244, 119] on p "Mesa 8" at bounding box center [240, 116] width 60 height 7
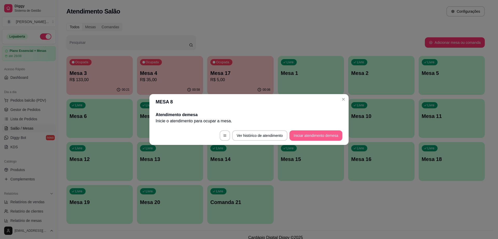
click at [312, 132] on button "Iniciar atendimento de mesa" at bounding box center [316, 136] width 53 height 10
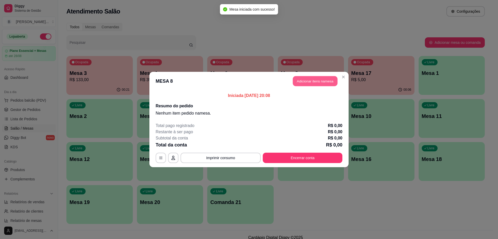
click at [317, 86] on button "Adicionar itens na mesa" at bounding box center [315, 81] width 45 height 10
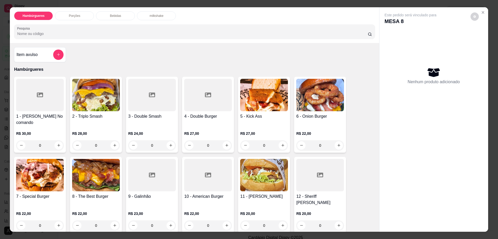
click at [42, 177] on img at bounding box center [40, 175] width 48 height 32
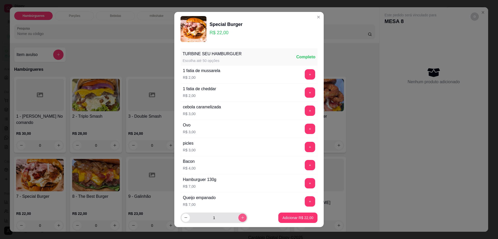
click at [239, 220] on button "increase-product-quantity" at bounding box center [243, 218] width 8 height 8
type input "2"
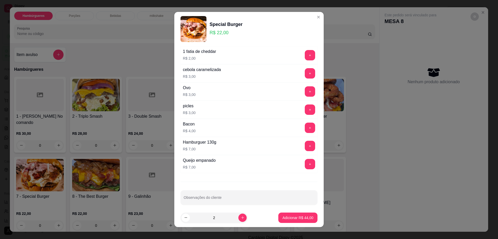
scroll to position [41, 0]
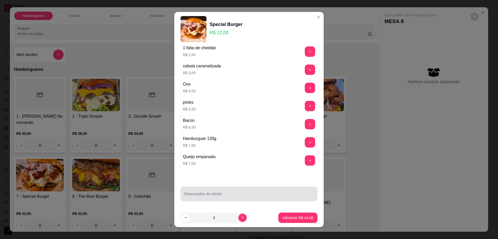
click at [254, 193] on div at bounding box center [249, 194] width 131 height 10
click at [252, 193] on div at bounding box center [249, 194] width 131 height 10
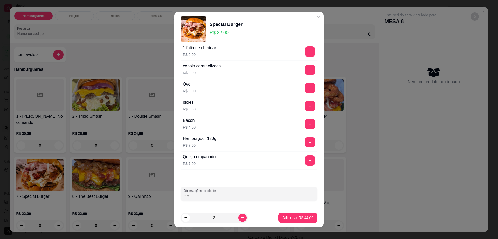
type input "m"
type input "comer no local"
click at [290, 220] on p "Adicionar R$ 44,00" at bounding box center [298, 217] width 31 height 5
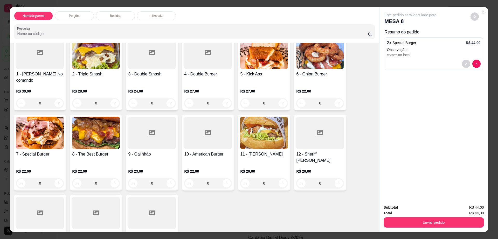
scroll to position [97, 0]
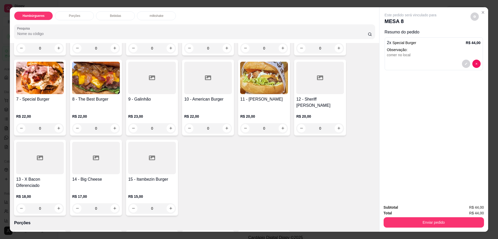
click at [91, 155] on div at bounding box center [96, 158] width 48 height 32
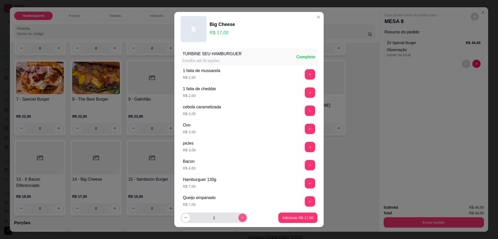
click at [239, 217] on button "increase-product-quantity" at bounding box center [243, 218] width 8 height 8
type input "3"
click at [286, 220] on p "Adicionar R$ 51,00" at bounding box center [298, 217] width 31 height 5
type input "3"
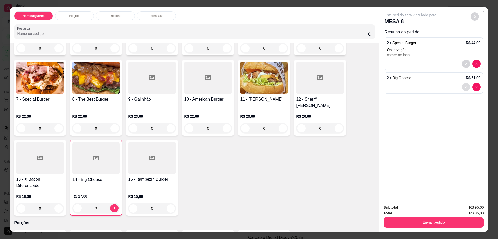
click at [462, 86] on button "decrease-product-quantity" at bounding box center [466, 87] width 8 height 8
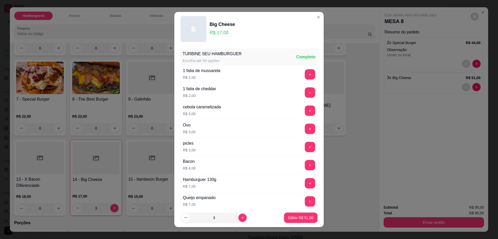
scroll to position [41, 0]
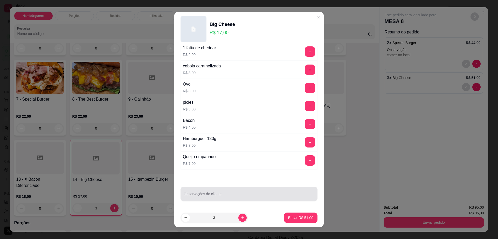
click at [191, 193] on div "Observações do cliente" at bounding box center [249, 194] width 137 height 15
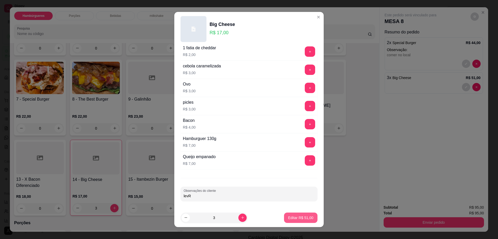
type input "levR"
click at [288, 217] on p "Editar R$ 51,00" at bounding box center [300, 217] width 25 height 5
type input "0"
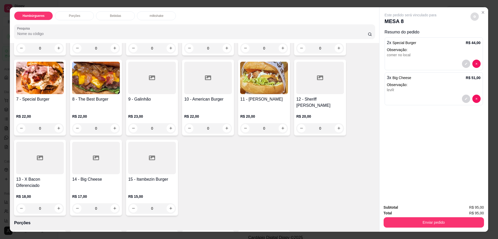
click at [471, 17] on button "decrease-product-quantity" at bounding box center [475, 16] width 8 height 8
click at [485, 31] on div "Configurações Impressão automática desabilitada" at bounding box center [463, 33] width 57 height 21
click at [484, 37] on span "Automatic updates" at bounding box center [482, 37] width 4 height 4
click at [482, 37] on input "Automatic updates" at bounding box center [480, 38] width 3 height 3
checkbox input "true"
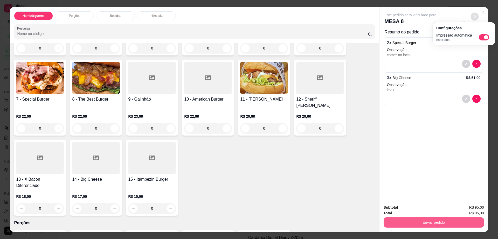
click at [433, 227] on button "Enviar pedido" at bounding box center [434, 222] width 100 height 10
click at [433, 227] on button "Enviar pedido" at bounding box center [433, 223] width 97 height 10
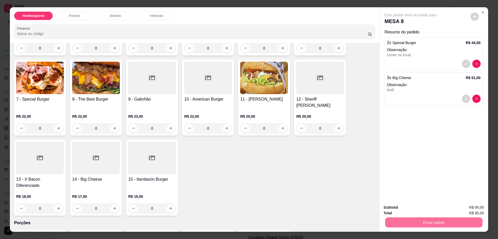
click at [413, 212] on button "Não registrar e enviar pedido" at bounding box center [416, 210] width 54 height 10
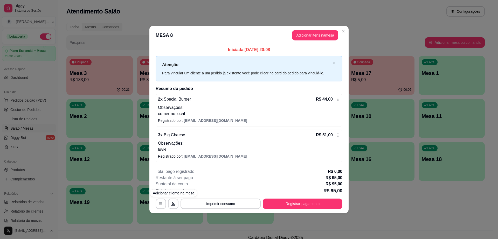
click at [112, 98] on div "**********" at bounding box center [249, 119] width 498 height 239
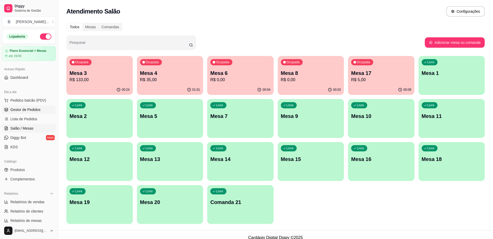
click at [40, 110] on link "Gestor de Pedidos" at bounding box center [29, 110] width 54 height 8
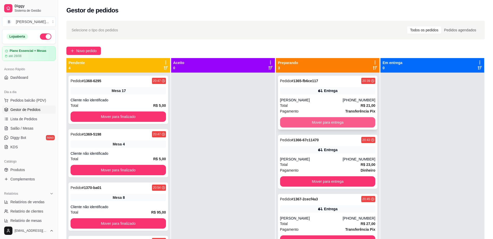
click at [296, 120] on button "Mover para entrega" at bounding box center [328, 122] width 96 height 10
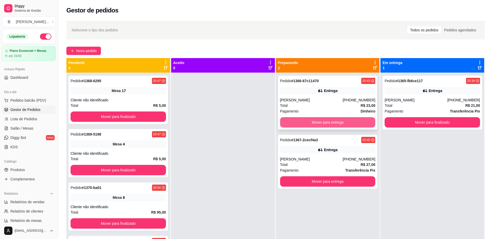
click at [297, 121] on button "Mover para entrega" at bounding box center [328, 122] width 96 height 10
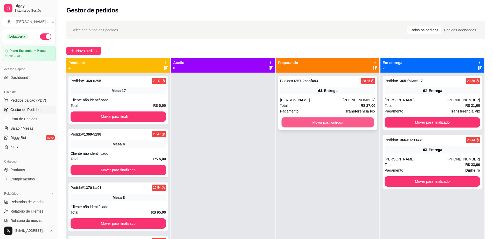
click at [300, 124] on button "Mover para entrega" at bounding box center [328, 123] width 93 height 10
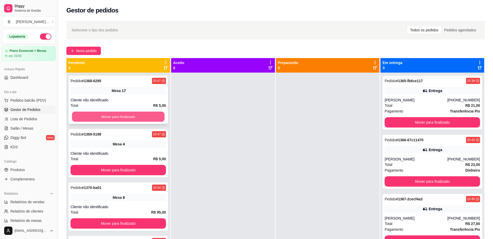
click at [97, 119] on button "Mover para finalizado" at bounding box center [118, 117] width 93 height 10
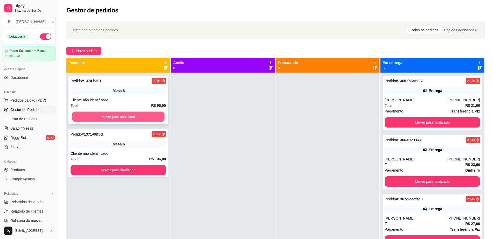
click at [99, 117] on button "Mover para finalizado" at bounding box center [118, 117] width 93 height 10
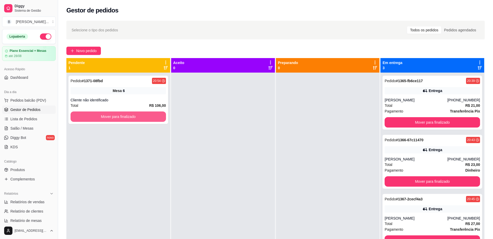
click at [99, 117] on button "Mover para finalizado" at bounding box center [119, 117] width 96 height 10
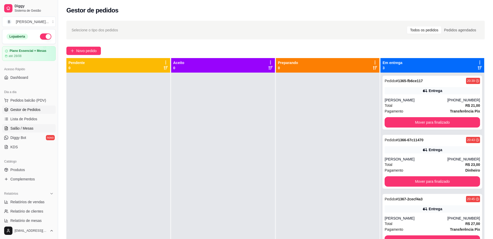
click at [36, 128] on link "Salão / Mesas" at bounding box center [29, 128] width 54 height 8
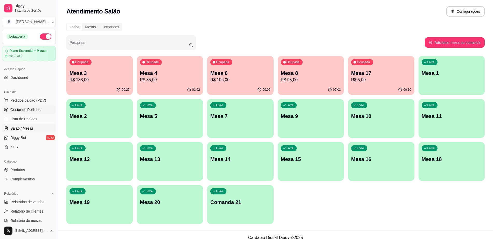
click at [38, 107] on span "Gestor de Pedidos" at bounding box center [25, 109] width 30 height 5
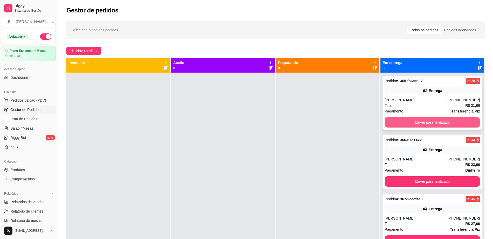
click at [419, 122] on button "Mover para finalizado" at bounding box center [433, 122] width 96 height 10
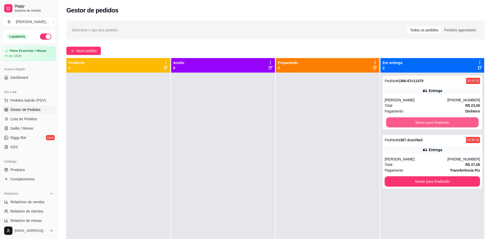
click at [419, 122] on button "Mover para finalizado" at bounding box center [432, 123] width 93 height 10
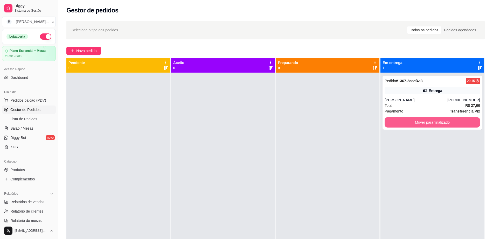
click at [419, 122] on button "Mover para finalizado" at bounding box center [433, 122] width 96 height 10
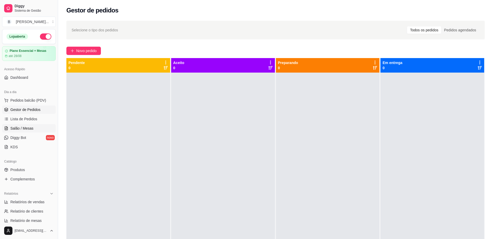
click at [30, 124] on link "Salão / Mesas" at bounding box center [29, 128] width 54 height 8
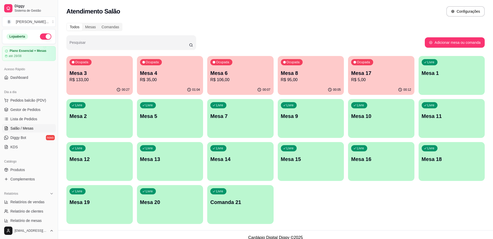
click at [366, 75] on p "Mesa 17" at bounding box center [381, 73] width 60 height 7
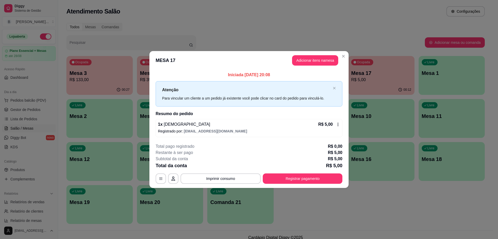
click at [307, 59] on button "Adicionar itens na mesa" at bounding box center [315, 60] width 46 height 10
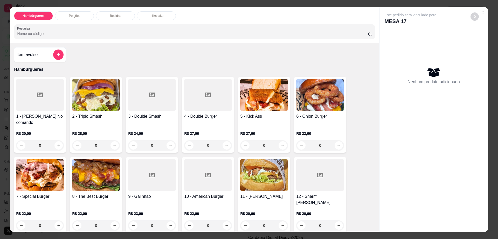
click at [120, 18] on div "Bebidas" at bounding box center [115, 15] width 39 height 9
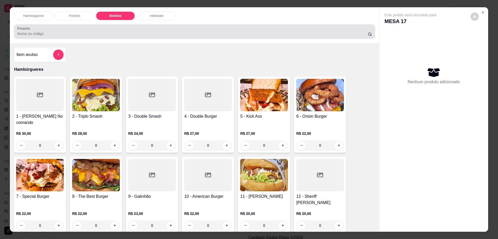
scroll to position [9, 0]
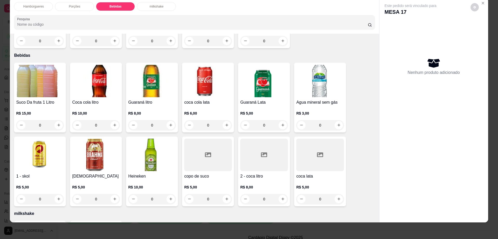
click at [108, 139] on img at bounding box center [96, 155] width 48 height 32
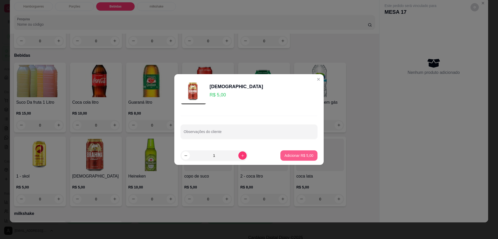
click at [294, 159] on button "Adicionar R$ 5,00" at bounding box center [299, 156] width 37 height 10
type input "1"
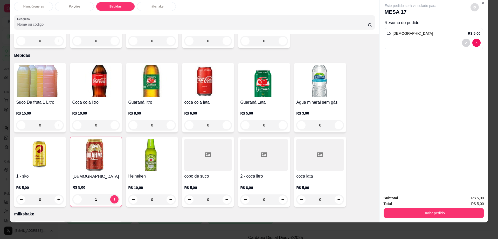
click at [471, 9] on button "decrease-product-quantity" at bounding box center [475, 7] width 8 height 8
click at [483, 28] on span "Automatic updates" at bounding box center [484, 28] width 10 height 6
click at [482, 28] on input "Automatic updates" at bounding box center [480, 29] width 3 height 3
checkbox input "false"
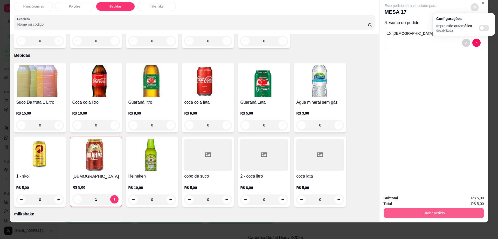
click at [391, 214] on button "Enviar pedido" at bounding box center [434, 213] width 100 height 10
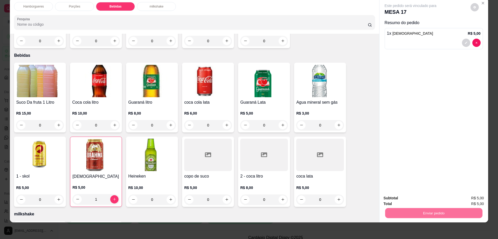
click at [393, 202] on button "Não registrar e enviar pedido" at bounding box center [416, 201] width 52 height 10
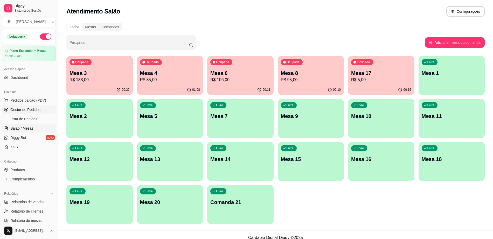
click at [41, 109] on link "Gestor de Pedidos" at bounding box center [29, 110] width 54 height 8
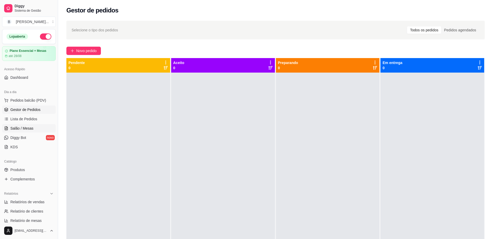
click at [30, 131] on span "Salão / Mesas" at bounding box center [21, 128] width 23 height 5
click at [32, 129] on span "Salão / Mesas" at bounding box center [21, 128] width 23 height 5
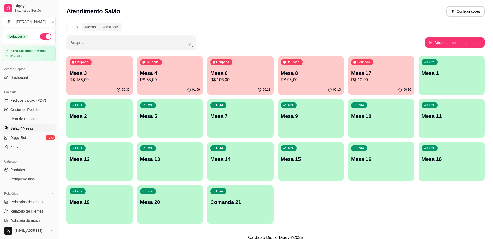
click at [179, 76] on p "Mesa 4" at bounding box center [170, 73] width 60 height 7
click at [152, 82] on p "R$ 35,00" at bounding box center [170, 80] width 60 height 6
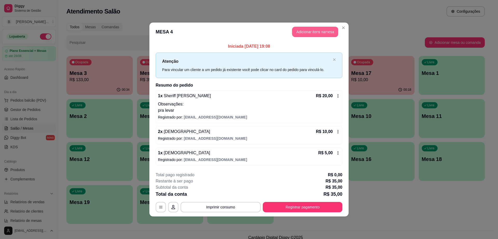
click at [300, 29] on button "Adicionar itens na mesa" at bounding box center [315, 32] width 46 height 10
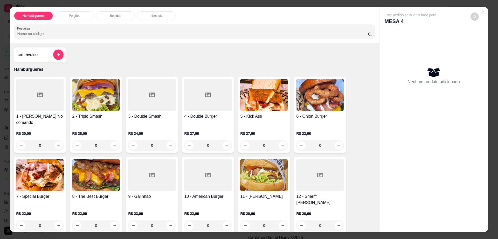
click at [110, 15] on p "Bebidas" at bounding box center [115, 16] width 11 height 4
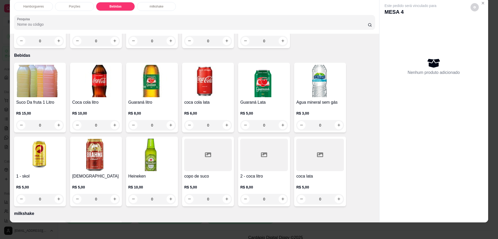
click at [91, 147] on img at bounding box center [96, 155] width 48 height 32
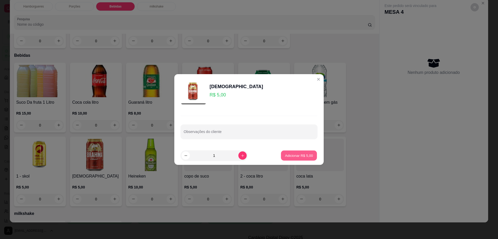
click at [288, 157] on p "Adicionar R$ 5,00" at bounding box center [299, 155] width 28 height 5
type input "1"
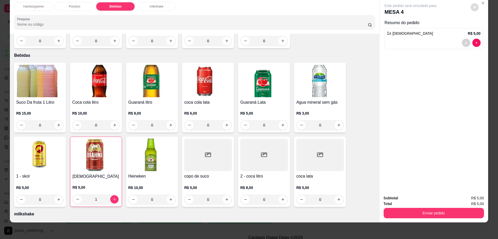
click at [472, 4] on button "decrease-product-quantity" at bounding box center [475, 7] width 8 height 8
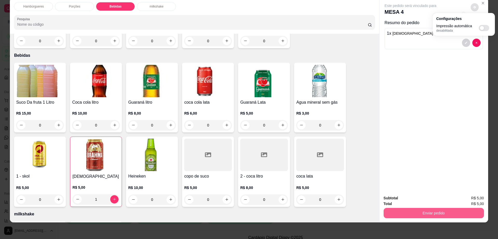
click at [423, 213] on button "Enviar pedido" at bounding box center [434, 213] width 100 height 10
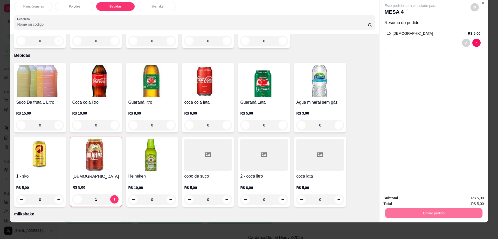
click at [419, 201] on button "Não registrar e enviar pedido" at bounding box center [416, 201] width 52 height 10
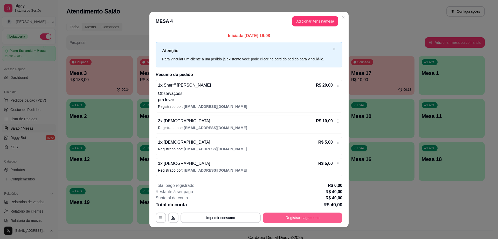
click at [319, 218] on button "Registrar pagamento" at bounding box center [303, 218] width 80 height 10
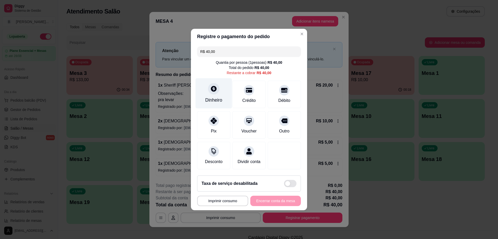
click at [216, 91] on div at bounding box center [213, 88] width 11 height 11
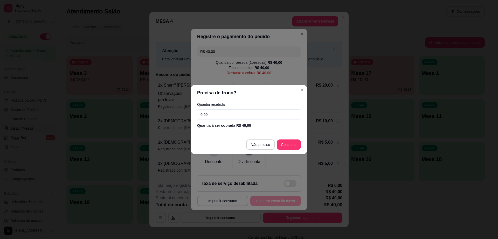
click at [229, 114] on input "0,00" at bounding box center [249, 115] width 104 height 10
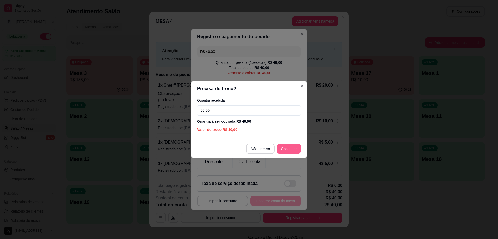
type input "50,00"
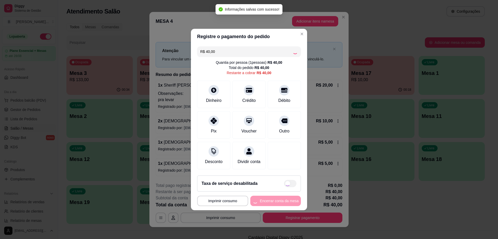
type input "R$ 0,00"
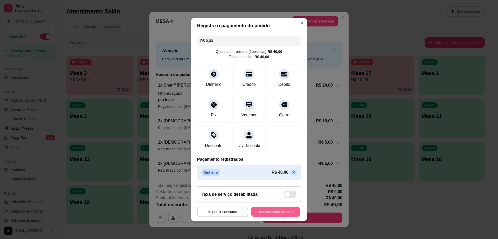
click at [275, 216] on button "Encerrar conta da mesa" at bounding box center [275, 212] width 49 height 10
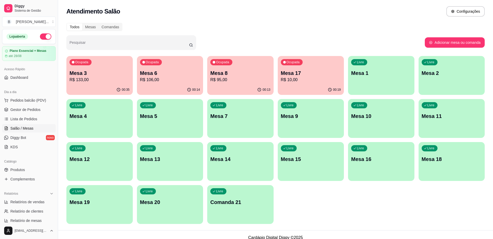
click at [230, 78] on p "R$ 95,00" at bounding box center [240, 80] width 60 height 6
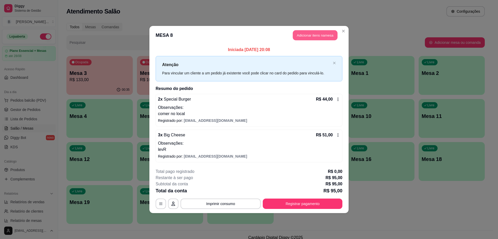
click at [301, 34] on button "Adicionar itens na mesa" at bounding box center [315, 35] width 45 height 10
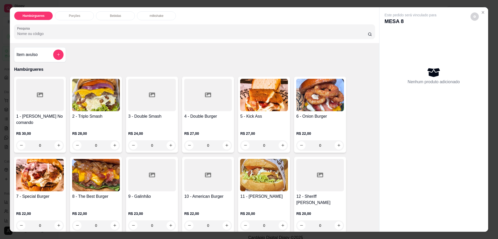
click at [120, 17] on div "Bebidas" at bounding box center [115, 15] width 39 height 9
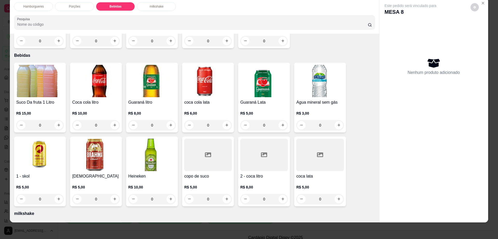
click at [40, 74] on img at bounding box center [40, 81] width 48 height 32
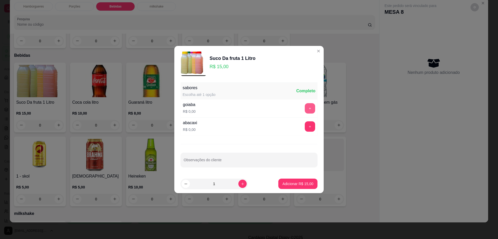
click at [305, 105] on button "+" at bounding box center [310, 108] width 10 height 10
click at [293, 187] on button "Adicionar R$ 15,00" at bounding box center [298, 184] width 38 height 10
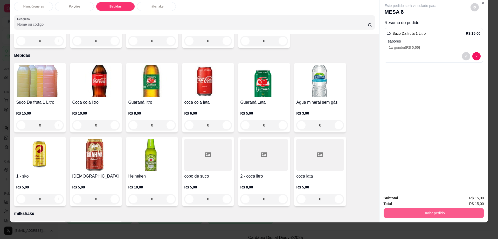
click at [427, 213] on button "Enviar pedido" at bounding box center [434, 213] width 100 height 10
click at [399, 202] on button "Não registrar e enviar pedido" at bounding box center [416, 201] width 52 height 10
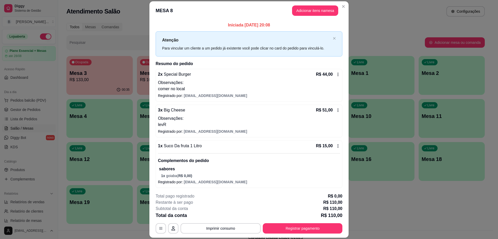
scroll to position [1, 0]
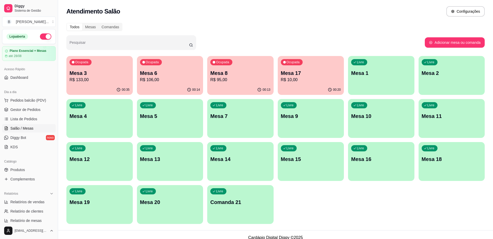
click at [248, 74] on p "Mesa 8" at bounding box center [240, 73] width 60 height 7
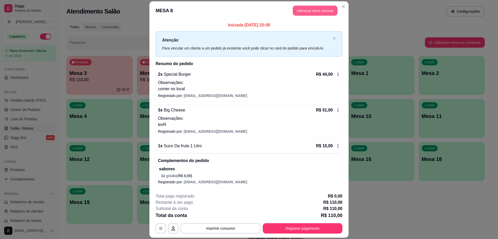
click at [311, 9] on button "Adicionar itens na mesa" at bounding box center [315, 10] width 45 height 10
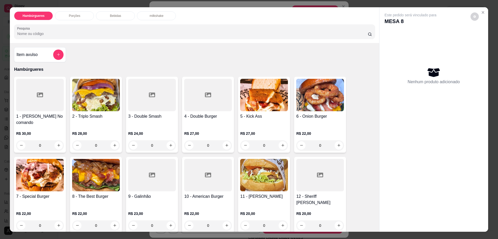
click at [24, 166] on img at bounding box center [40, 175] width 48 height 32
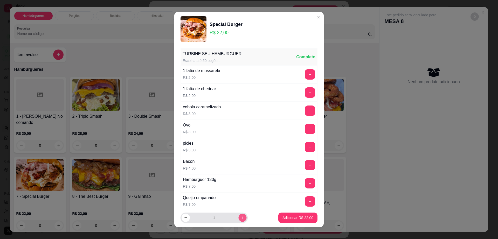
click at [239, 216] on button "increase-product-quantity" at bounding box center [243, 218] width 8 height 8
type input "2"
click at [284, 216] on p "Adicionar R$ 44,00" at bounding box center [298, 217] width 30 height 5
type input "2"
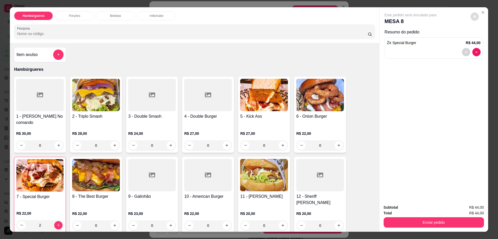
click at [472, 20] on button "decrease-product-quantity" at bounding box center [475, 16] width 8 height 8
click at [114, 16] on p "Bebidas" at bounding box center [115, 16] width 11 height 4
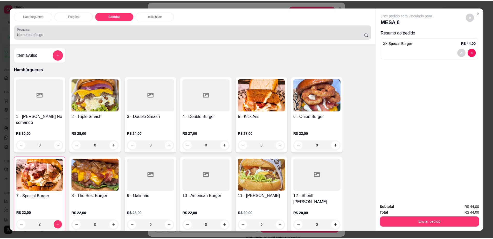
scroll to position [9, 0]
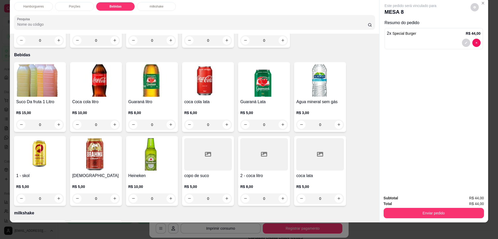
click at [268, 145] on div at bounding box center [264, 154] width 48 height 32
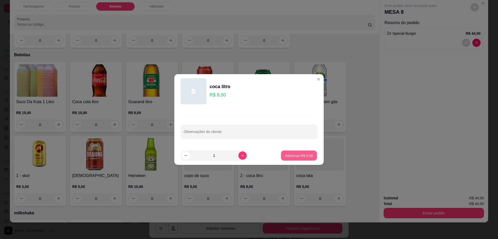
click at [301, 158] on p "Adicionar R$ 8,00" at bounding box center [299, 155] width 28 height 5
type input "1"
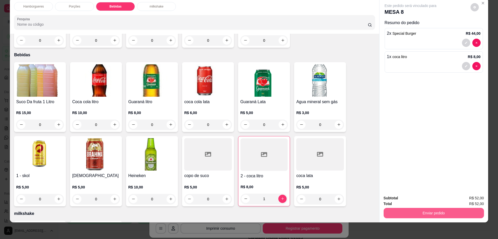
click at [392, 212] on button "Enviar pedido" at bounding box center [434, 213] width 100 height 10
click at [404, 201] on button "Não registrar e enviar pedido" at bounding box center [416, 201] width 52 height 10
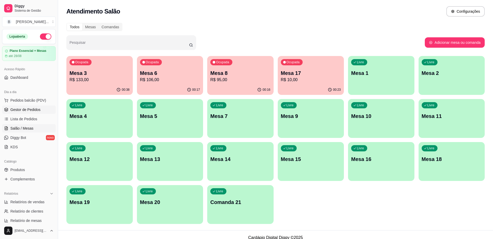
click at [40, 108] on link "Gestor de Pedidos" at bounding box center [29, 110] width 54 height 8
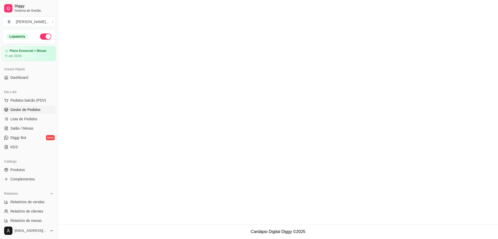
click at [34, 106] on link "Gestor de Pedidos" at bounding box center [29, 110] width 54 height 8
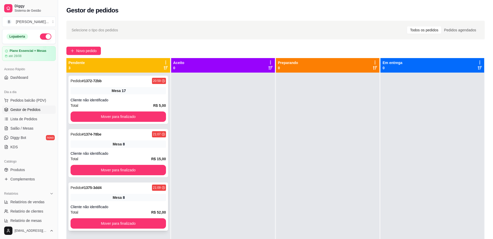
scroll to position [15, 0]
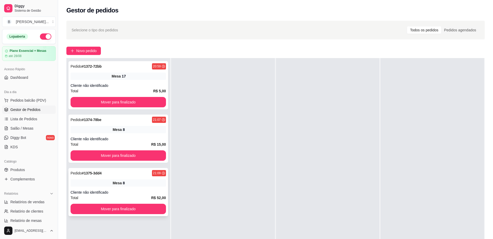
click at [134, 175] on div "Pedido # 1375-3dd4 21:09" at bounding box center [119, 173] width 96 height 6
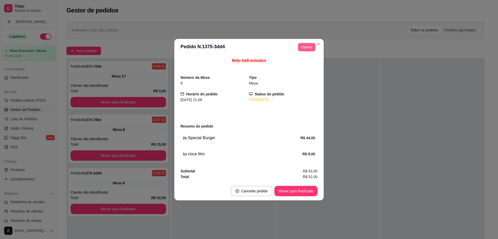
click at [305, 47] on button "Imprimir" at bounding box center [306, 47] width 17 height 8
click at [302, 63] on button "Impressora cell" at bounding box center [297, 65] width 36 height 8
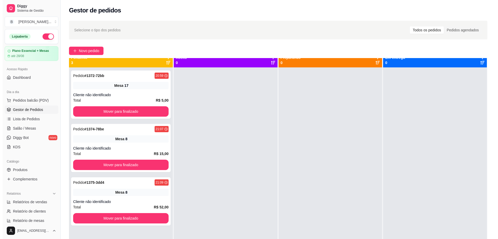
scroll to position [0, 0]
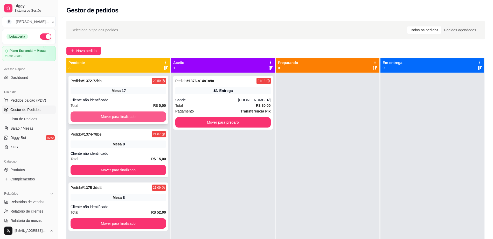
click at [148, 114] on button "Mover para finalizado" at bounding box center [119, 117] width 96 height 10
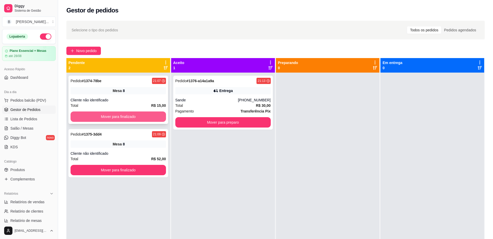
click at [152, 116] on button "Mover para finalizado" at bounding box center [119, 117] width 96 height 10
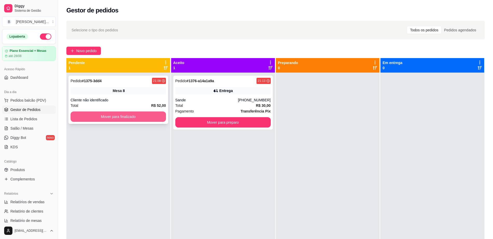
click at [153, 116] on button "Mover para finalizado" at bounding box center [119, 117] width 96 height 10
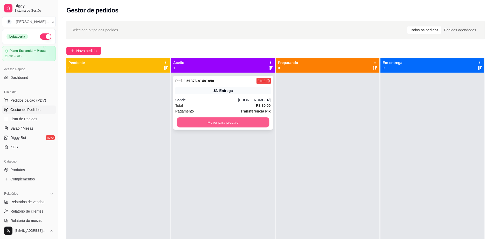
click at [195, 118] on button "Mover para preparo" at bounding box center [223, 123] width 93 height 10
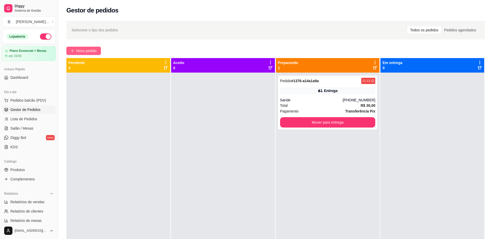
click at [81, 49] on span "Novo pedido" at bounding box center [86, 51] width 21 height 6
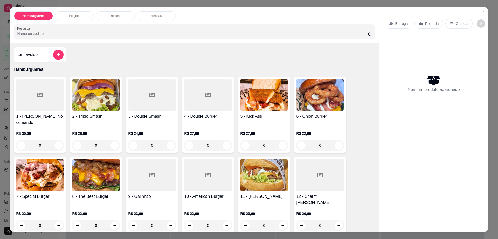
click at [83, 14] on div "Porções" at bounding box center [74, 15] width 39 height 9
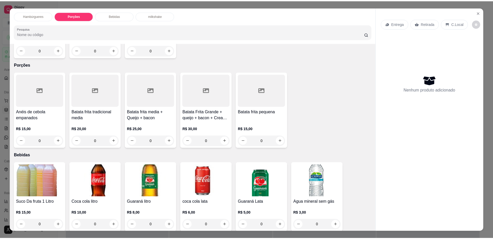
scroll to position [9, 0]
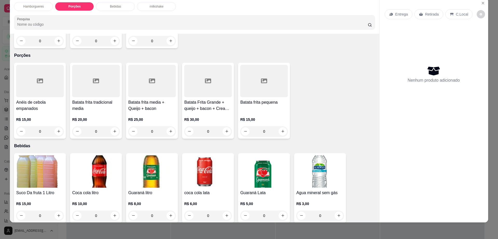
click at [53, 72] on div at bounding box center [40, 81] width 48 height 32
click at [268, 65] on div at bounding box center [264, 81] width 48 height 32
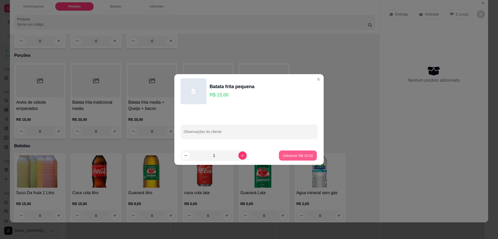
click at [283, 157] on p "Adicionar R$ 15,00" at bounding box center [298, 155] width 30 height 5
type input "1"
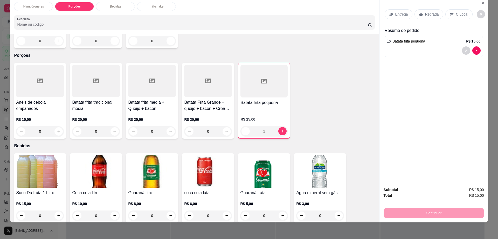
click at [433, 14] on p "Retirada" at bounding box center [432, 14] width 14 height 5
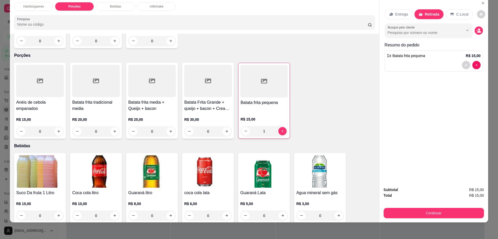
click at [446, 210] on button "Continuar" at bounding box center [434, 213] width 100 height 10
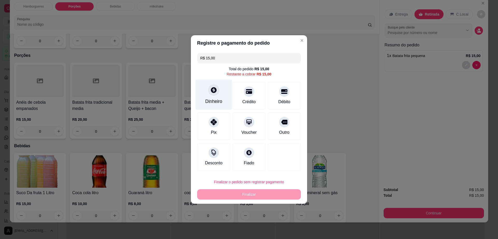
click at [217, 91] on div at bounding box center [213, 89] width 11 height 11
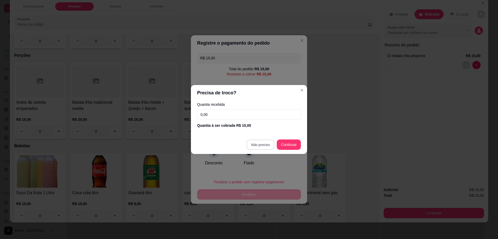
type input "R$ 0,00"
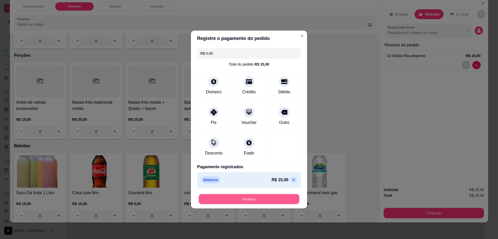
click at [278, 201] on button "Finalizar" at bounding box center [249, 199] width 101 height 10
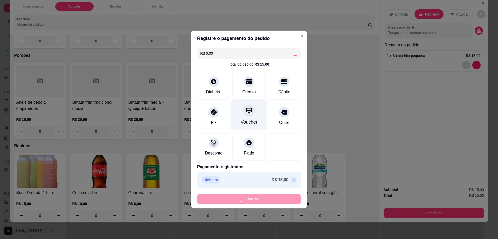
type input "0"
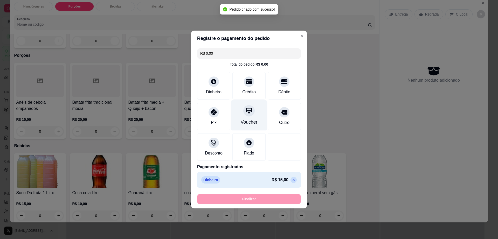
type input "-R$ 15,00"
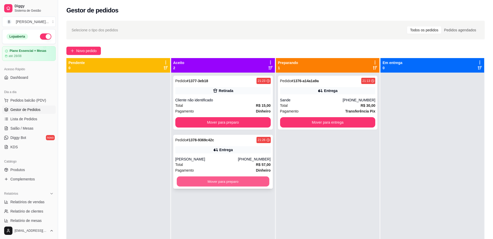
click at [229, 182] on button "Mover para preparo" at bounding box center [223, 182] width 93 height 10
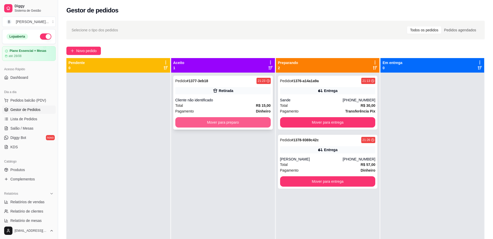
click at [250, 124] on button "Mover para preparo" at bounding box center [223, 122] width 96 height 10
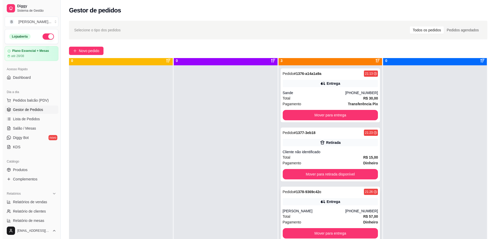
scroll to position [15, 0]
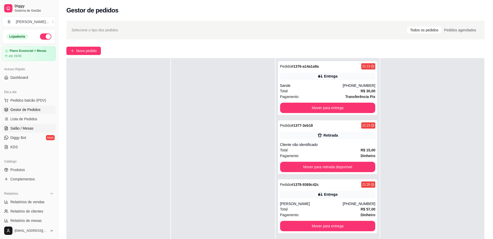
click at [40, 126] on link "Salão / Mesas" at bounding box center [29, 128] width 54 height 8
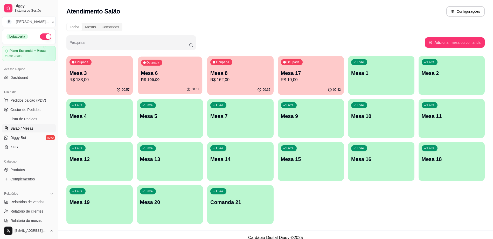
click at [173, 83] on p "R$ 106,00" at bounding box center [170, 80] width 58 height 6
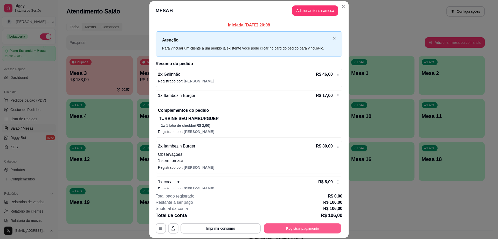
click at [302, 227] on button "Registrar pagamento" at bounding box center [302, 229] width 77 height 10
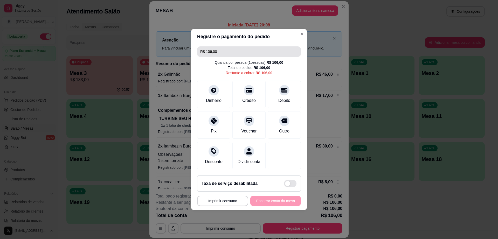
click at [226, 51] on input "R$ 106,00" at bounding box center [249, 51] width 98 height 10
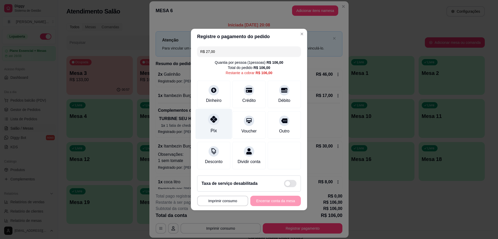
click at [213, 117] on icon at bounding box center [213, 119] width 7 height 7
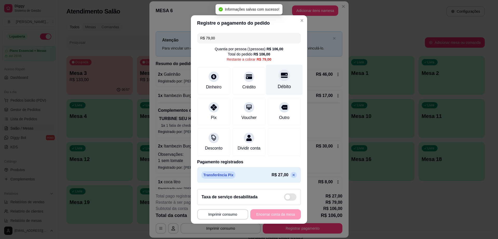
click at [284, 83] on div "Débito" at bounding box center [284, 86] width 13 height 7
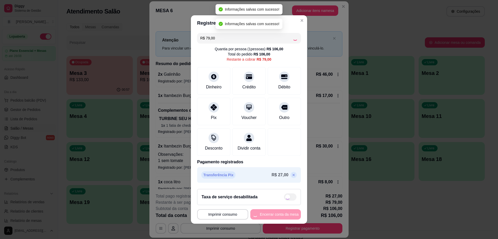
type input "R$ 0,00"
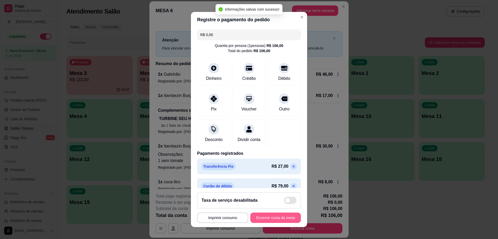
click at [282, 221] on button "Encerrar conta da mesa" at bounding box center [275, 218] width 51 height 10
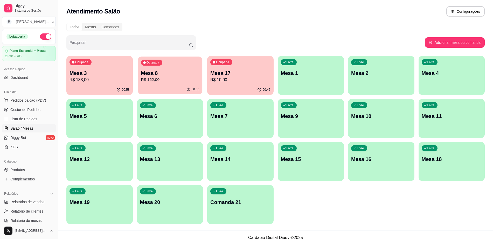
click at [168, 90] on div "00:36" at bounding box center [170, 90] width 64 height 10
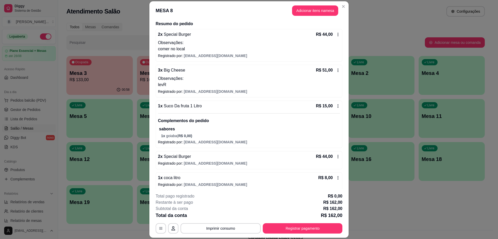
scroll to position [43, 0]
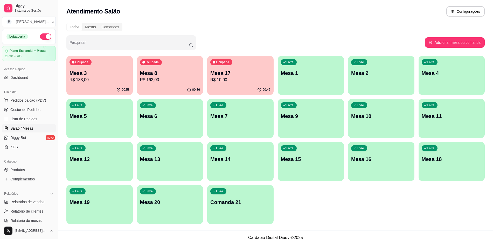
click at [108, 91] on div "00:58" at bounding box center [99, 90] width 66 height 10
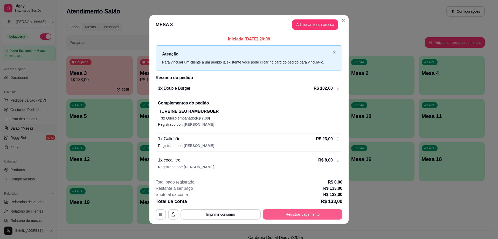
click at [290, 212] on button "Registrar pagamento" at bounding box center [303, 214] width 80 height 10
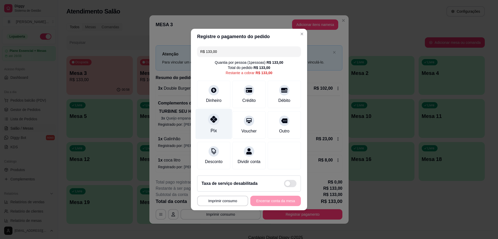
click at [219, 122] on div "Pix" at bounding box center [214, 124] width 37 height 30
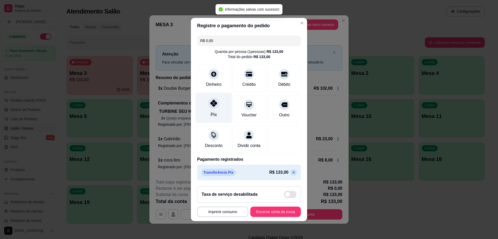
type input "R$ 0,00"
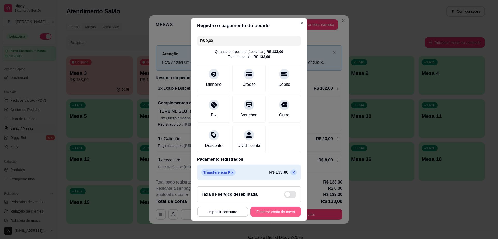
click at [285, 214] on button "Encerrar conta da mesa" at bounding box center [275, 212] width 51 height 10
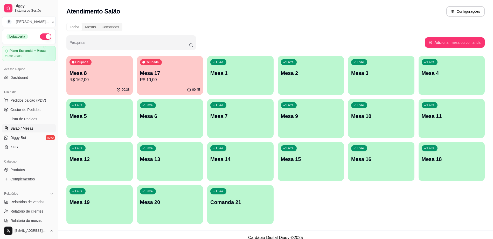
click at [107, 80] on p "R$ 162,00" at bounding box center [100, 80] width 60 height 6
click at [36, 110] on span "Gestor de Pedidos" at bounding box center [25, 109] width 30 height 5
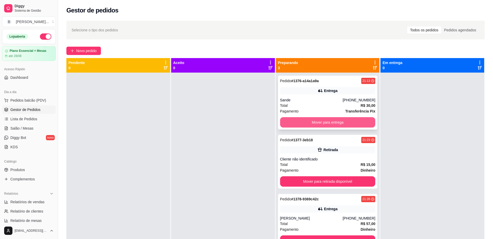
click at [296, 125] on button "Mover para entrega" at bounding box center [328, 122] width 96 height 10
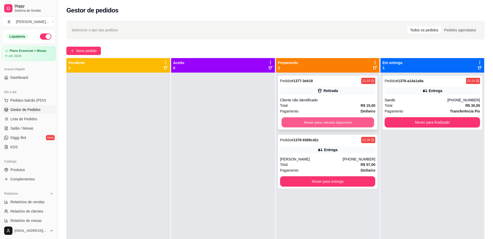
click at [297, 123] on button "Mover para retirada disponível" at bounding box center [328, 123] width 93 height 10
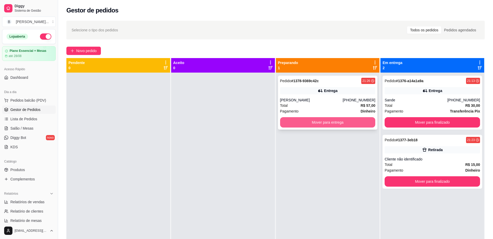
click at [299, 121] on button "Mover para entrega" at bounding box center [328, 122] width 96 height 10
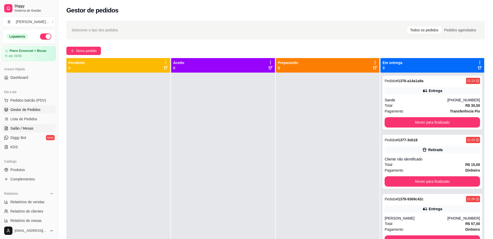
click at [28, 125] on link "Salão / Mesas" at bounding box center [29, 128] width 54 height 8
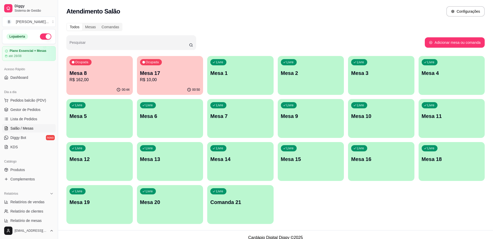
click at [102, 82] on p "R$ 162,00" at bounding box center [100, 80] width 60 height 6
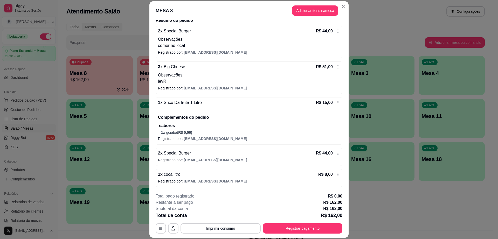
scroll to position [15, 0]
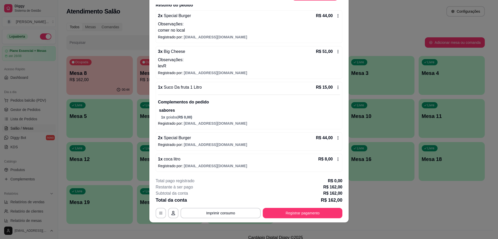
click at [336, 160] on icon at bounding box center [338, 159] width 4 height 4
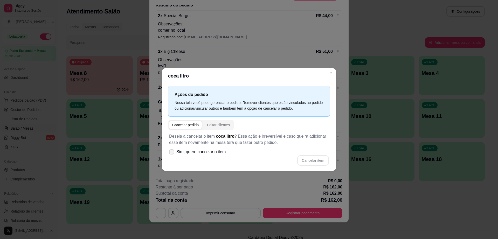
click at [173, 151] on icon at bounding box center [172, 152] width 4 height 3
click at [172, 153] on input "Sim, quero cancelar o item." at bounding box center [170, 154] width 3 height 3
checkbox input "true"
click at [319, 158] on button "Cancelar item" at bounding box center [313, 160] width 32 height 10
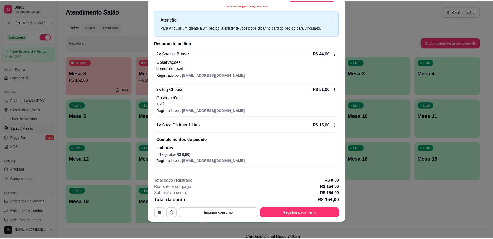
scroll to position [0, 0]
